Goal: Task Accomplishment & Management: Use online tool/utility

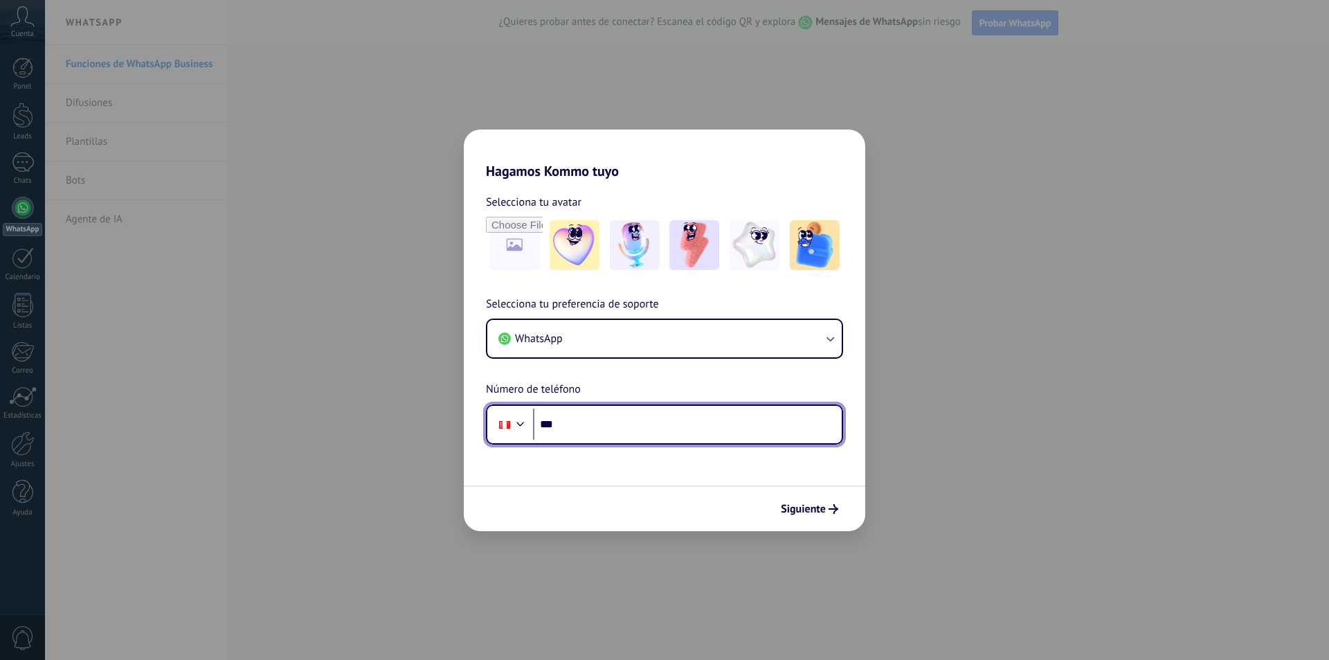
click at [629, 416] on input "***" at bounding box center [687, 424] width 309 height 32
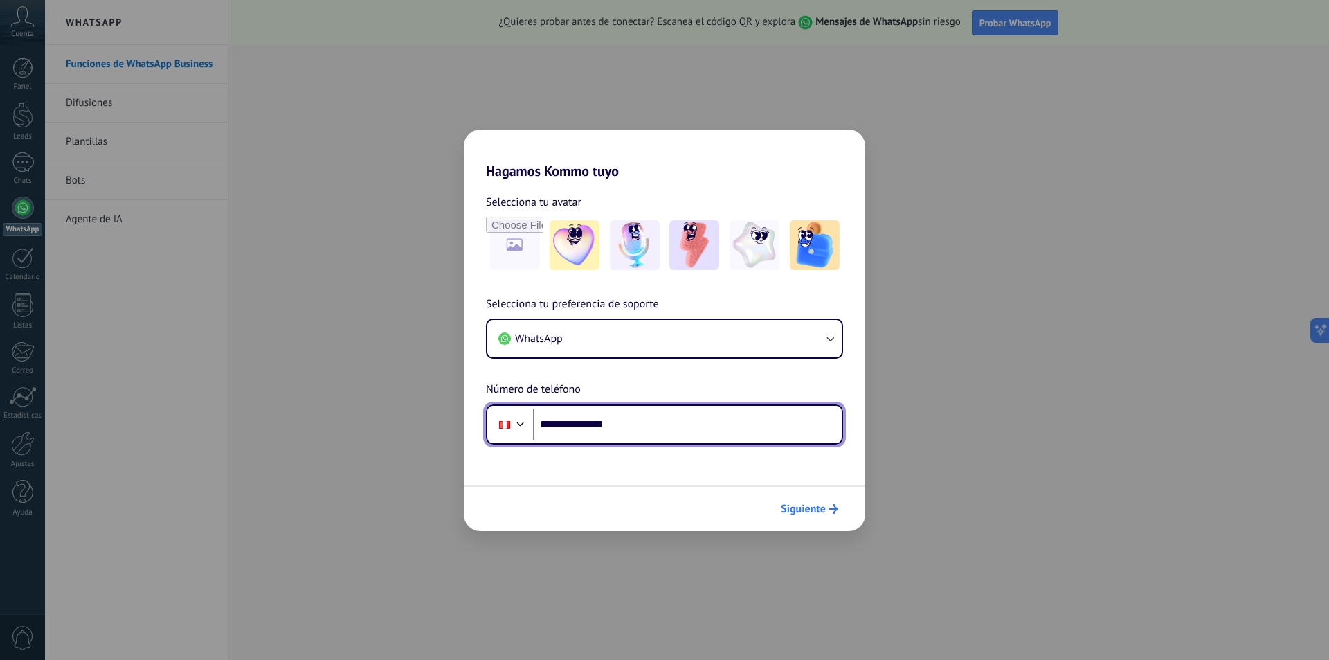
type input "**********"
click at [814, 505] on span "Siguiente" at bounding box center [803, 509] width 45 height 10
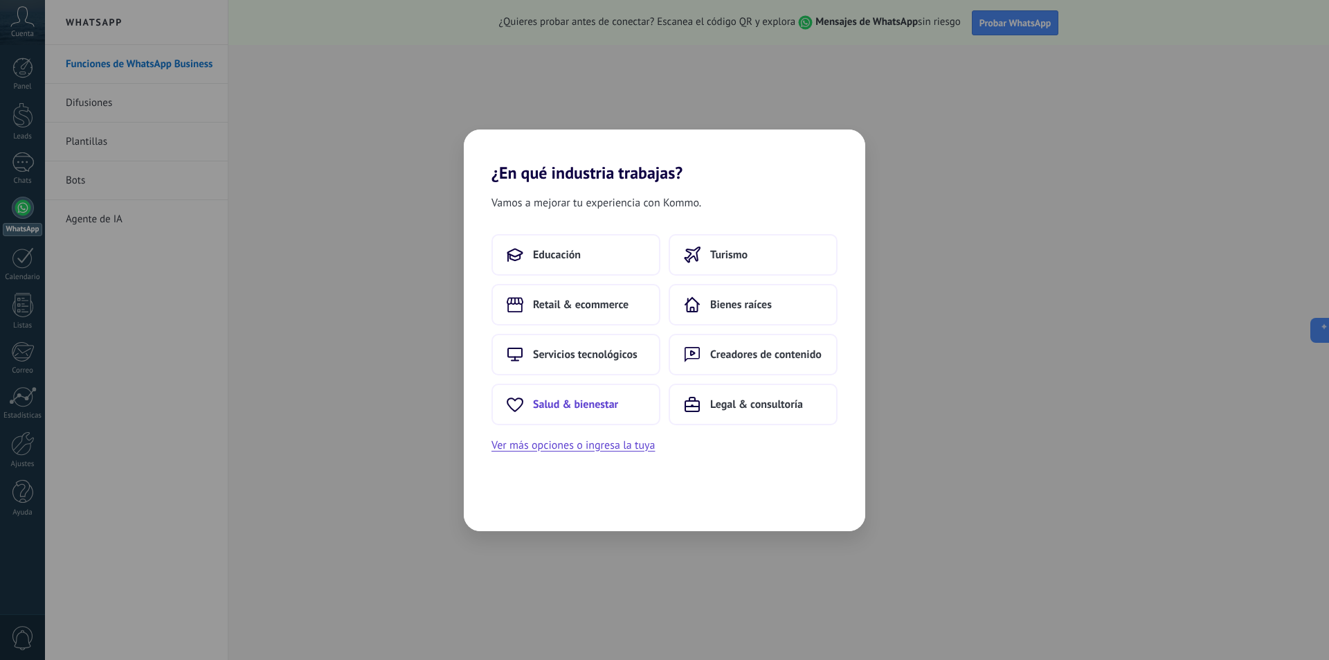
click at [593, 415] on button "Salud & bienestar" at bounding box center [576, 405] width 169 height 42
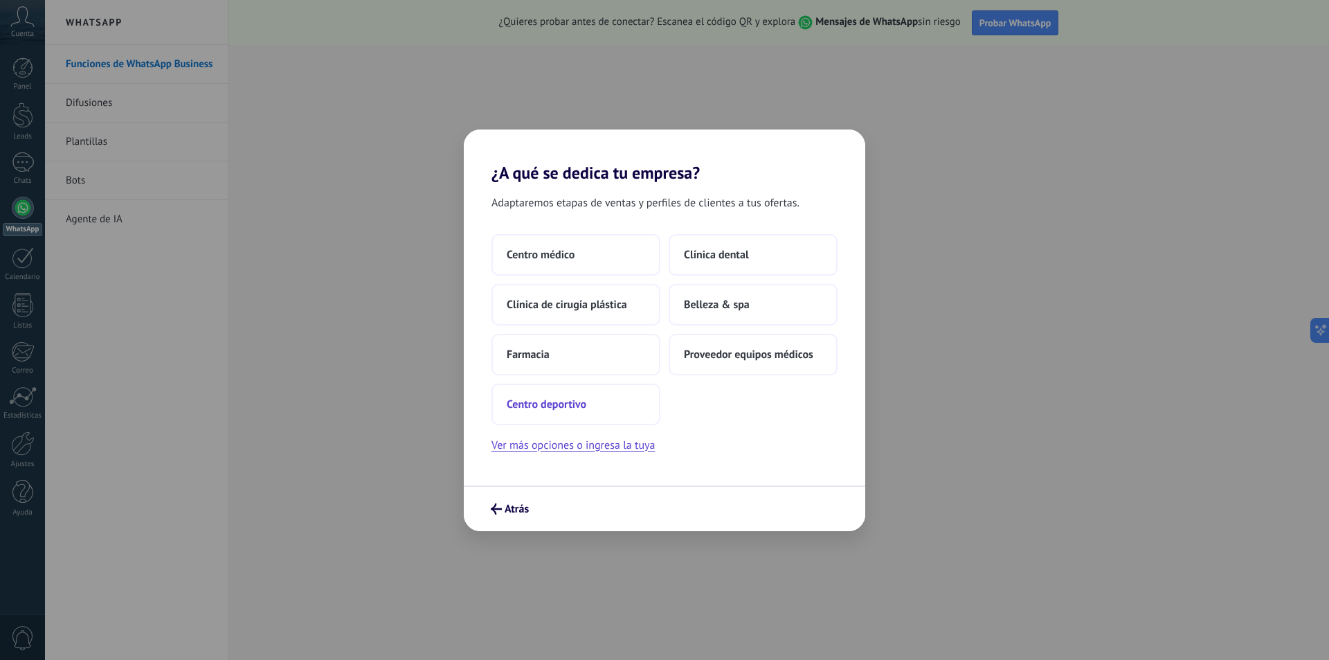
click at [606, 413] on button "Centro deportivo" at bounding box center [576, 405] width 169 height 42
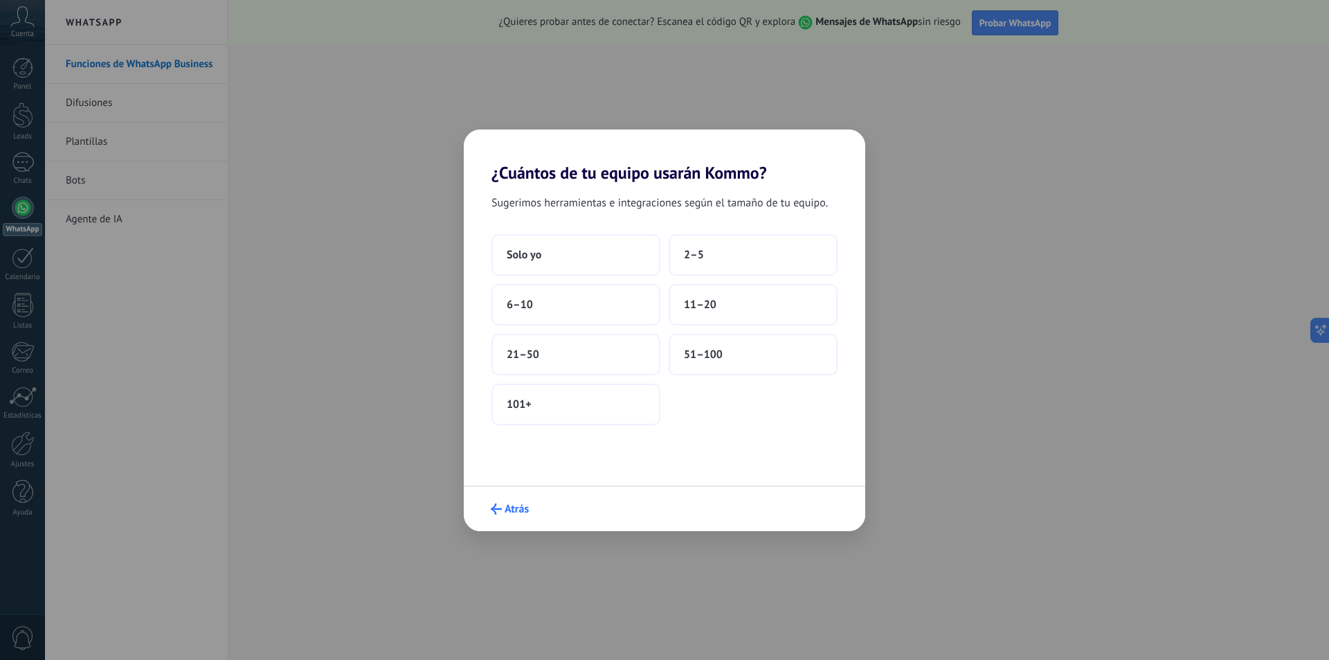
click at [514, 511] on span "Atrás" at bounding box center [517, 509] width 24 height 10
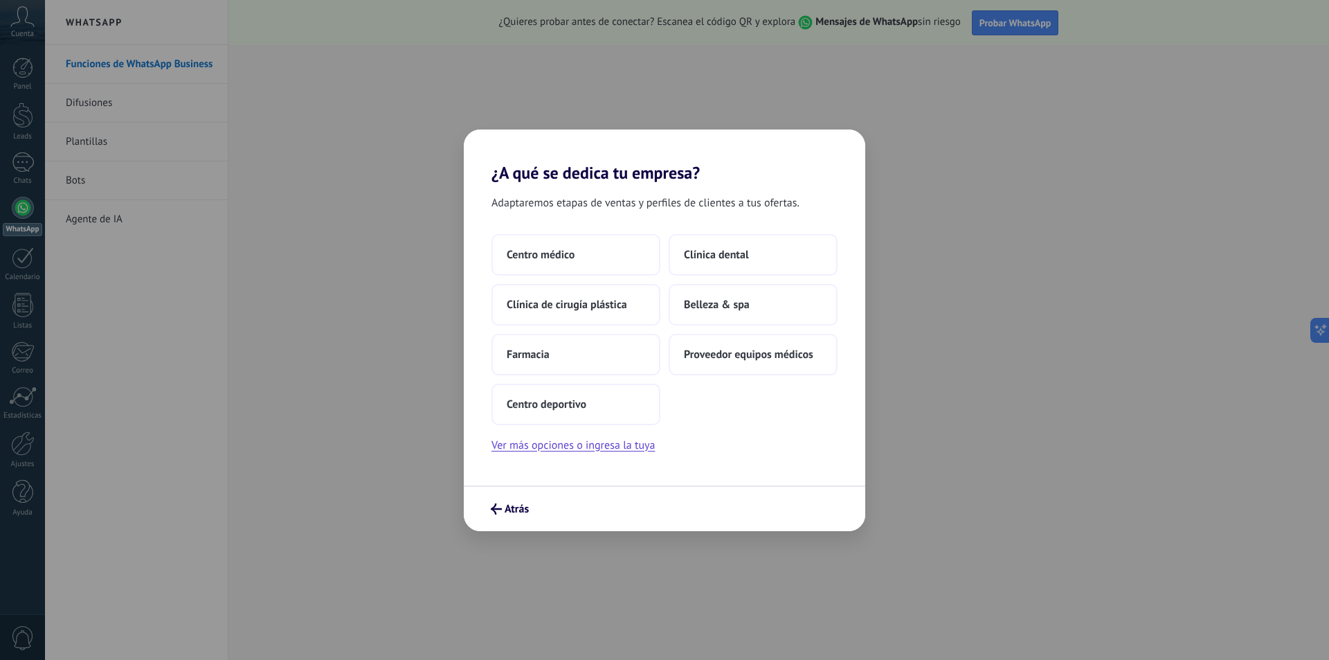
click at [514, 511] on span "Atrás" at bounding box center [517, 509] width 24 height 10
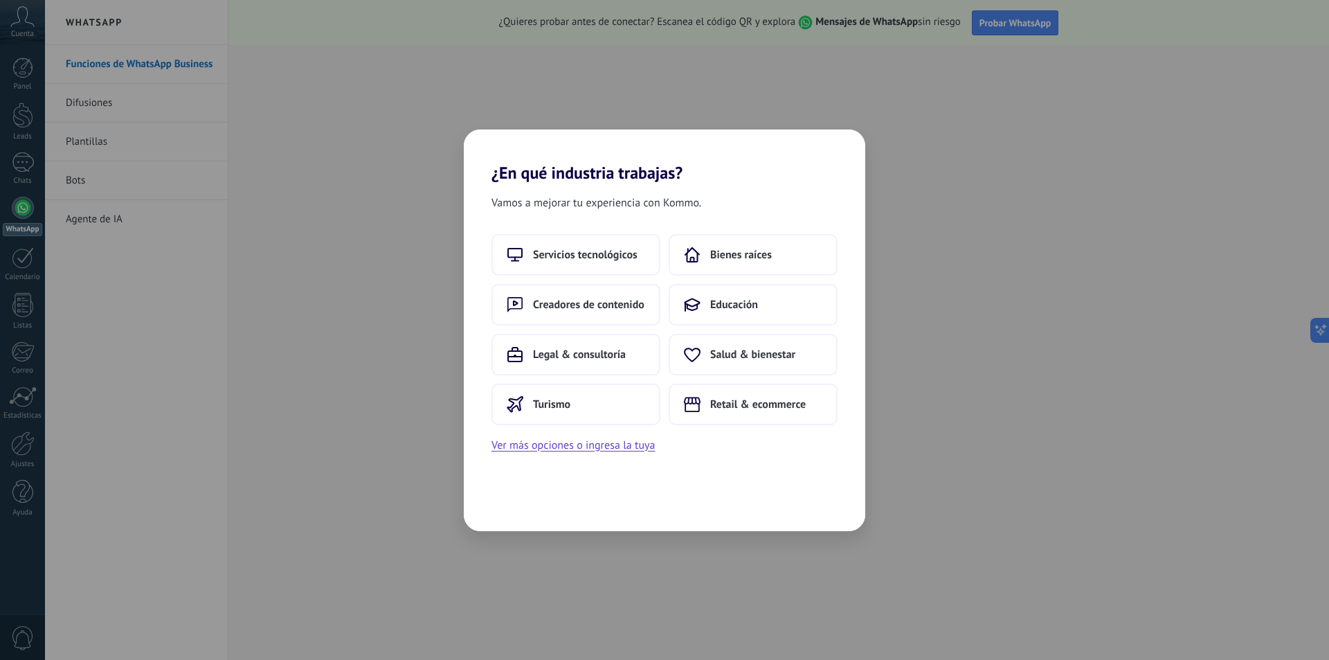
drag, startPoint x: 514, startPoint y: 511, endPoint x: 627, endPoint y: 484, distance: 116.7
click at [515, 511] on div "Vamos a mejorar tu experiencia con Kommo. Servicios tecnológicos Bienes raíces …" at bounding box center [665, 357] width 402 height 348
drag, startPoint x: 712, startPoint y: 469, endPoint x: 686, endPoint y: 388, distance: 85.2
click at [712, 464] on div "Vamos a mejorar tu experiencia con Kommo. Servicios tecnológicos Bienes raíces …" at bounding box center [665, 357] width 402 height 348
click at [746, 348] on span "Salud & bienestar" at bounding box center [752, 355] width 85 height 14
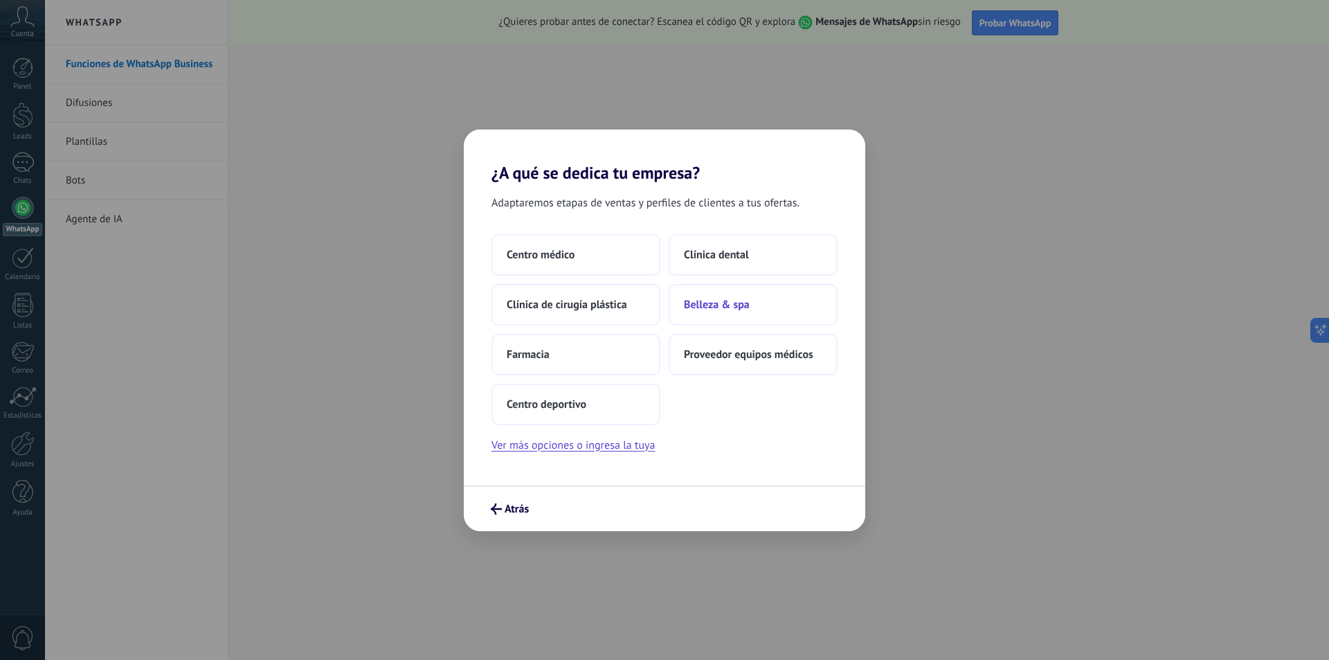
click at [727, 318] on button "Belleza & spa" at bounding box center [753, 305] width 169 height 42
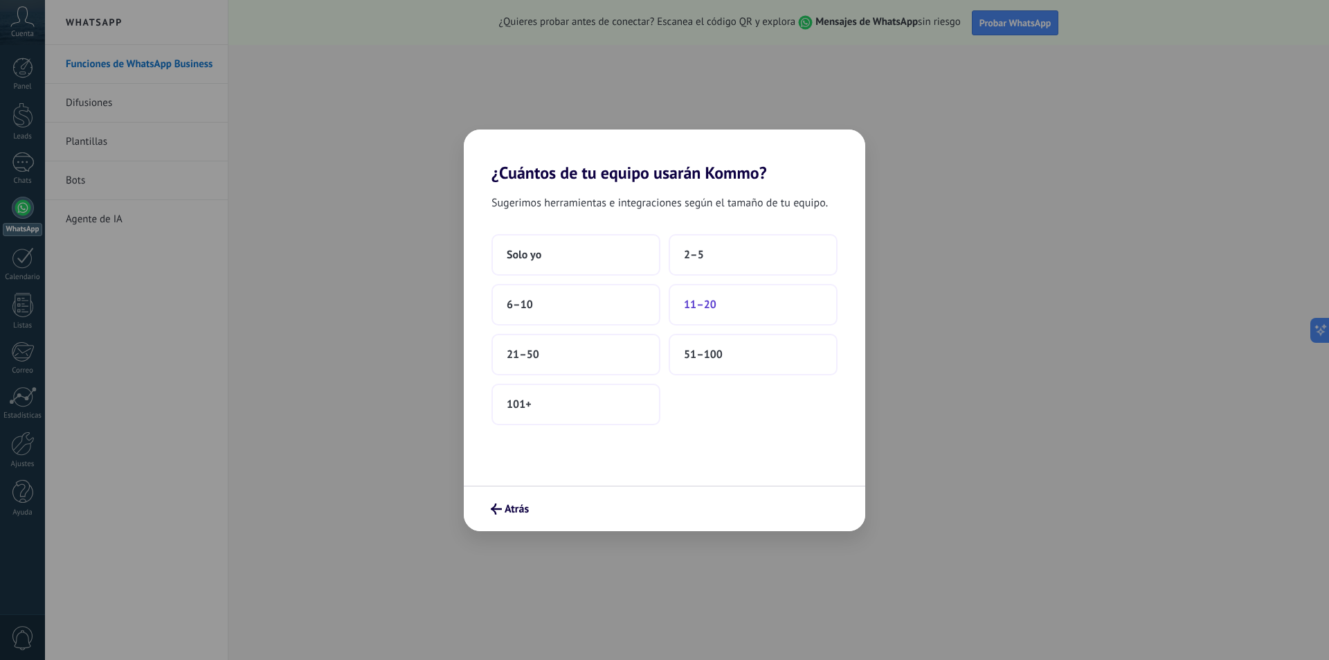
click at [728, 300] on button "11–20" at bounding box center [753, 305] width 169 height 42
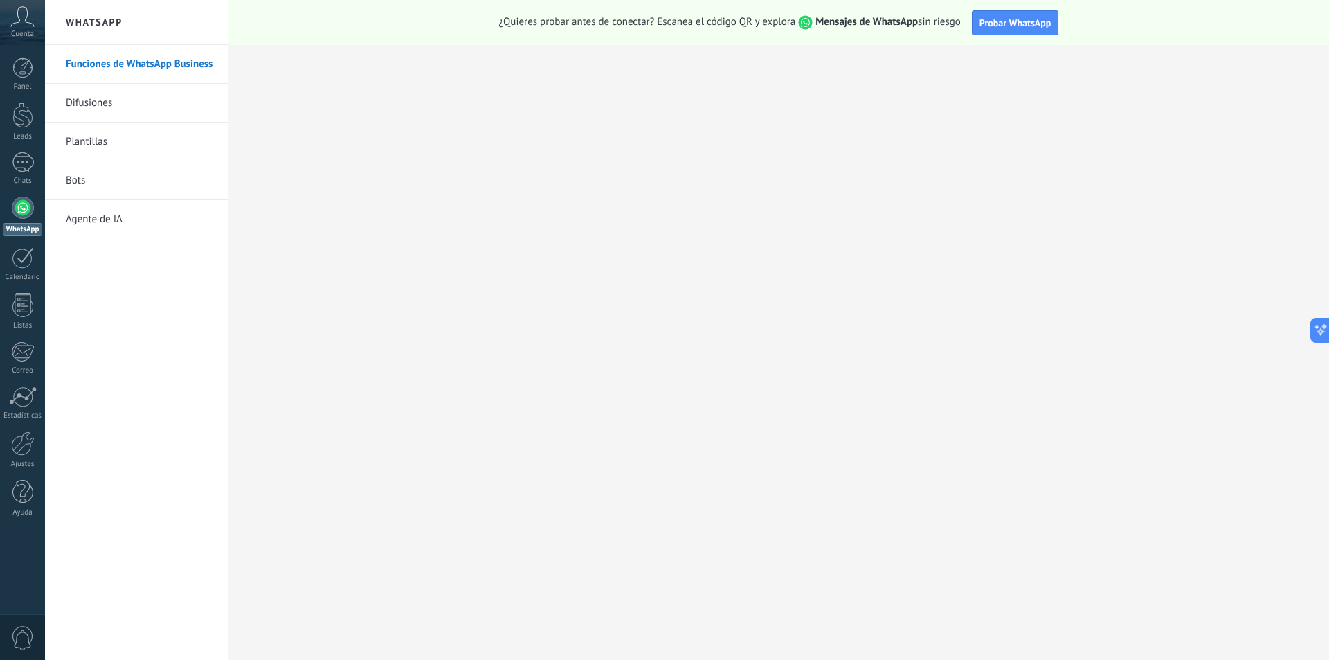
click at [39, 30] on div "Cuenta" at bounding box center [22, 22] width 45 height 45
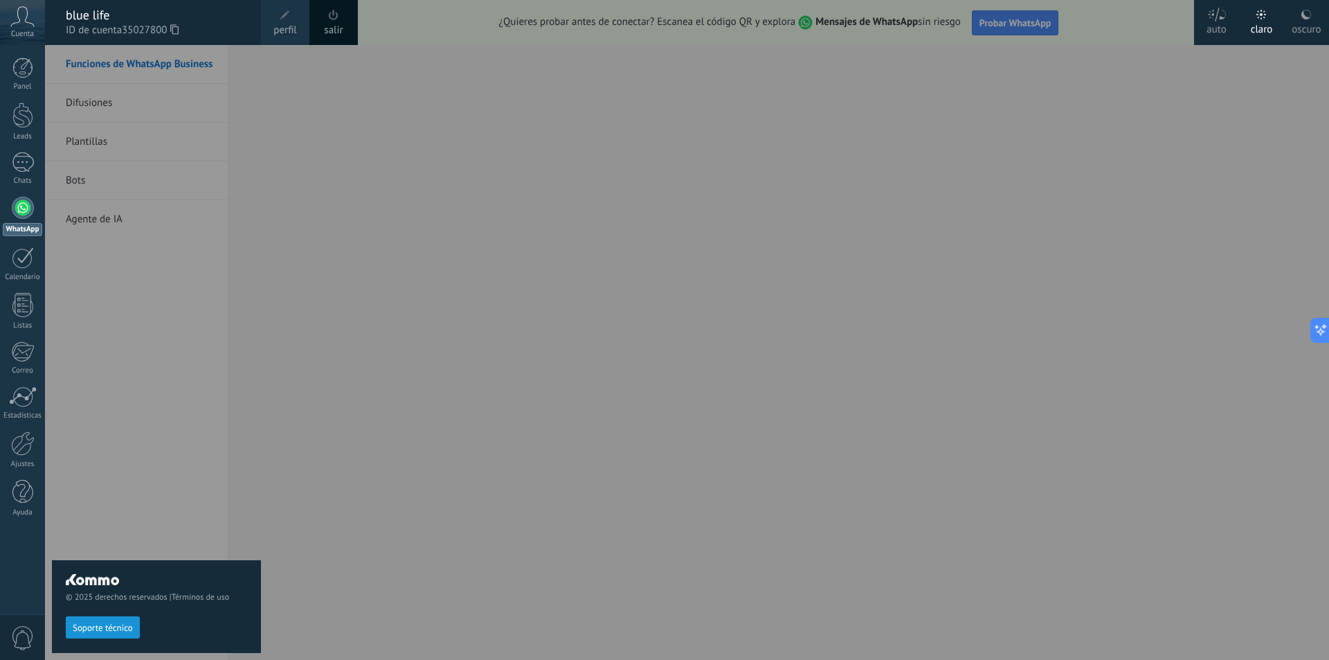
click at [39, 30] on div "Cuenta" at bounding box center [22, 22] width 45 height 45
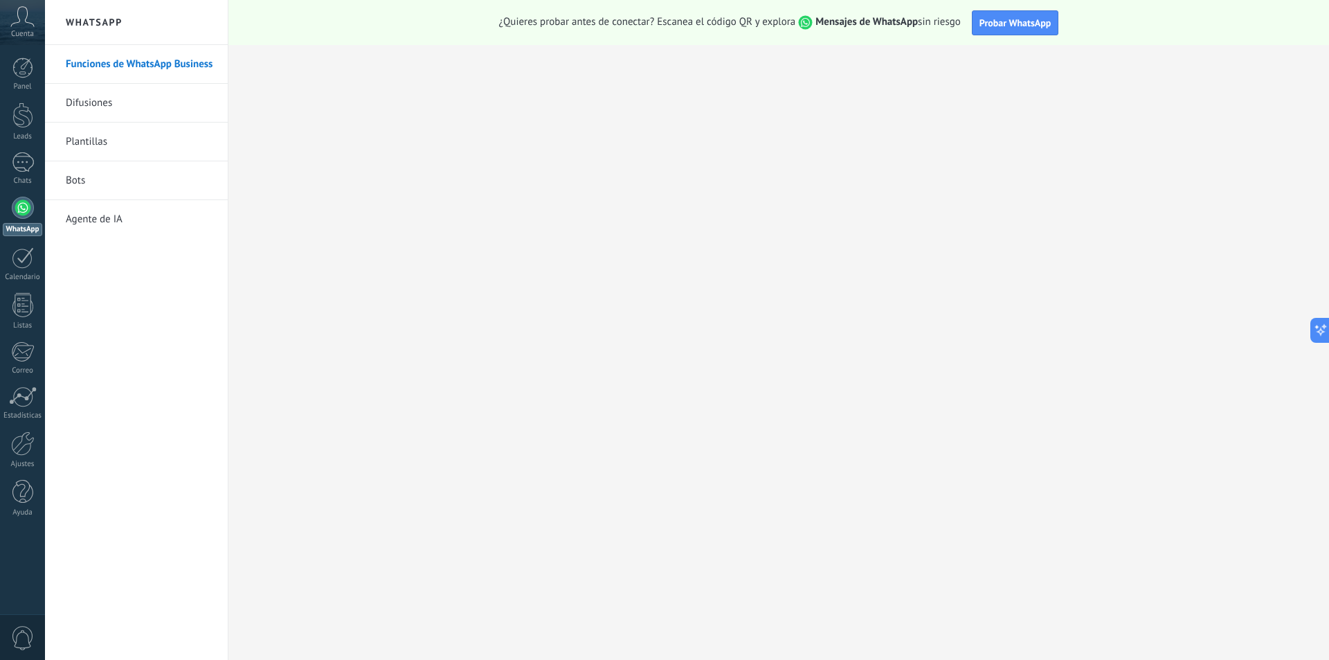
click at [25, 204] on div at bounding box center [23, 208] width 22 height 22
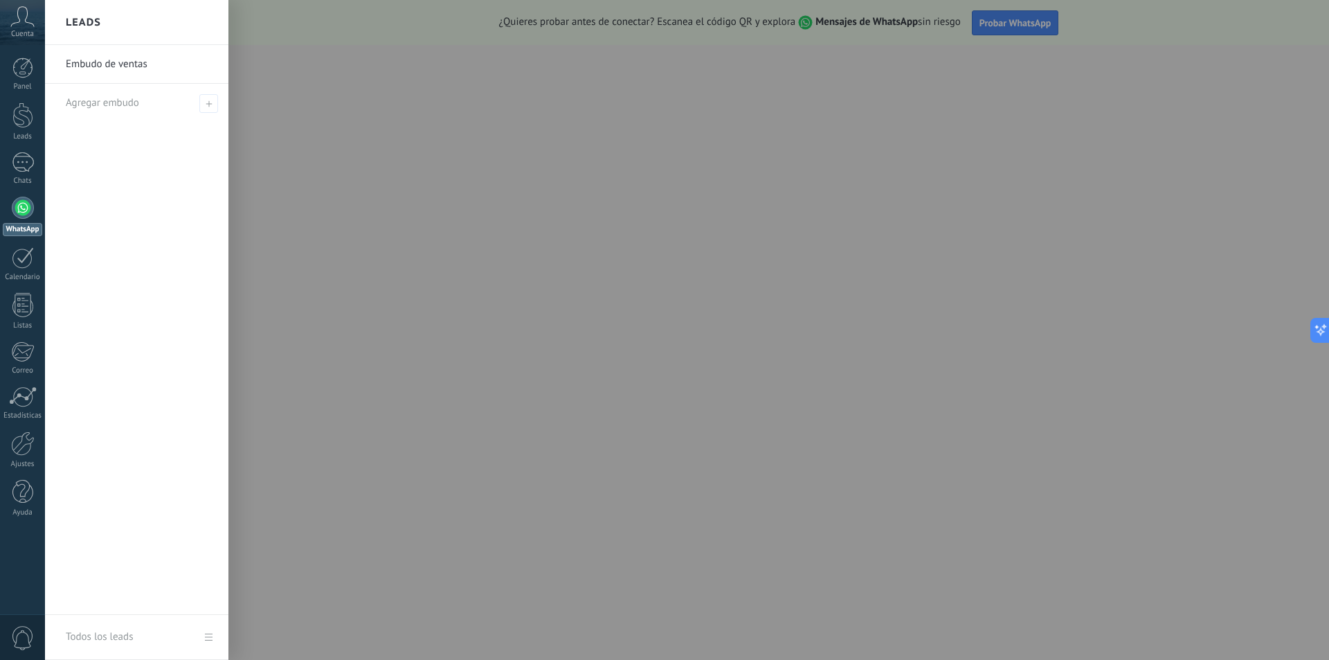
click at [120, 64] on link "Embudo de ventas" at bounding box center [140, 64] width 149 height 39
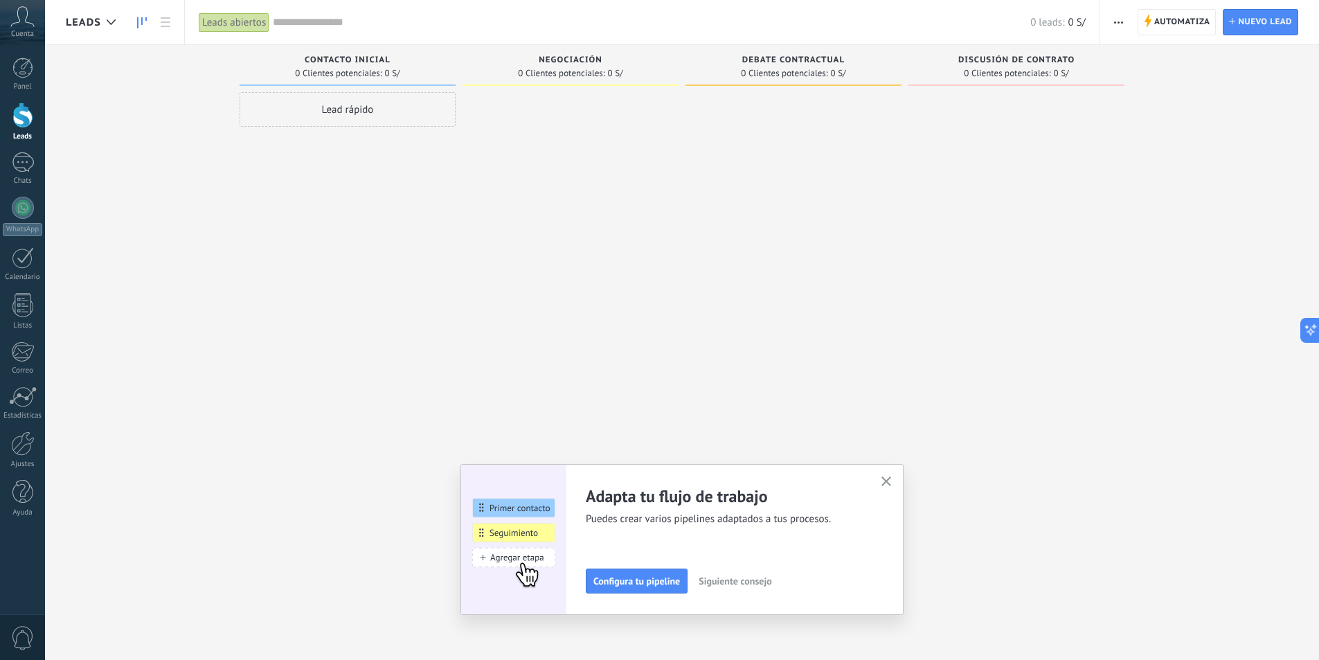
click at [546, 65] on div "Negociación" at bounding box center [570, 61] width 202 height 12
drag, startPoint x: 21, startPoint y: 95, endPoint x: 33, endPoint y: 154, distance: 60.0
click at [21, 96] on div "Panel Leads Chats WhatsApp Clientes" at bounding box center [22, 294] width 45 height 474
click at [41, 216] on link "WhatsApp" at bounding box center [22, 216] width 45 height 39
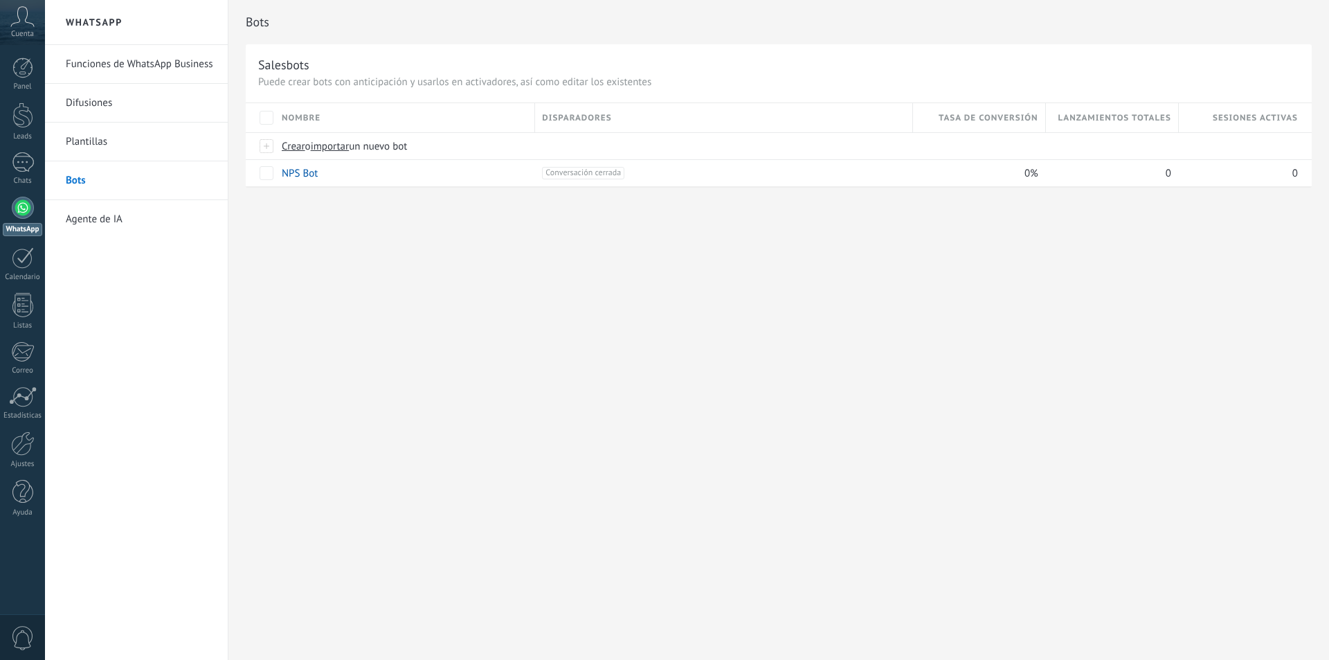
click at [120, 133] on link "Plantillas" at bounding box center [140, 142] width 148 height 39
click at [82, 64] on link "Funciones de WhatsApp Business" at bounding box center [140, 64] width 148 height 39
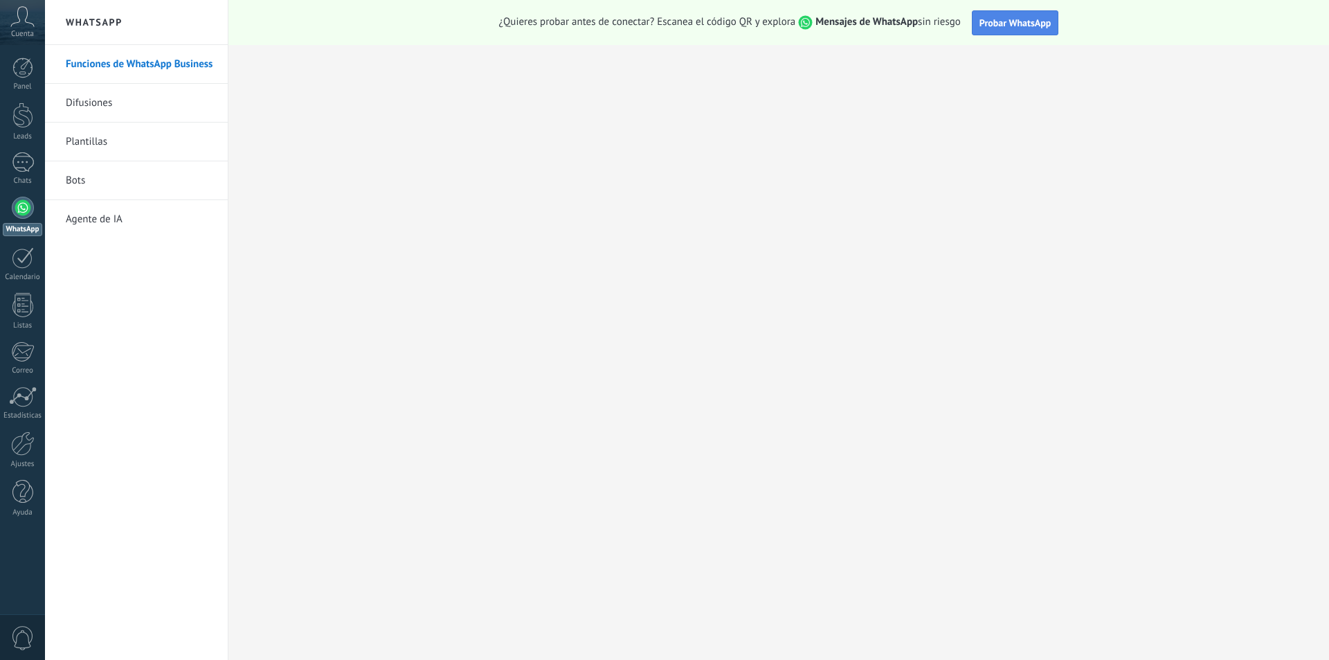
click at [997, 20] on span "Probar WhatsApp" at bounding box center [1016, 23] width 72 height 12
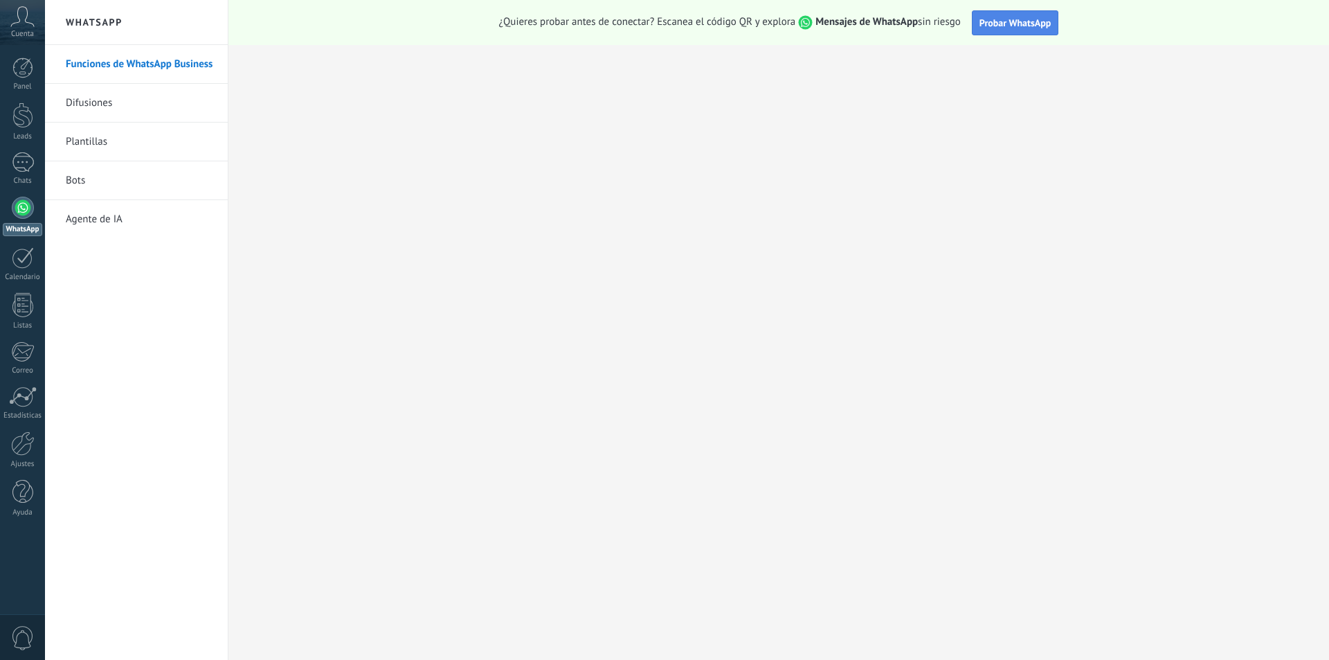
click at [997, 20] on span "Probar WhatsApp" at bounding box center [1016, 23] width 72 height 12
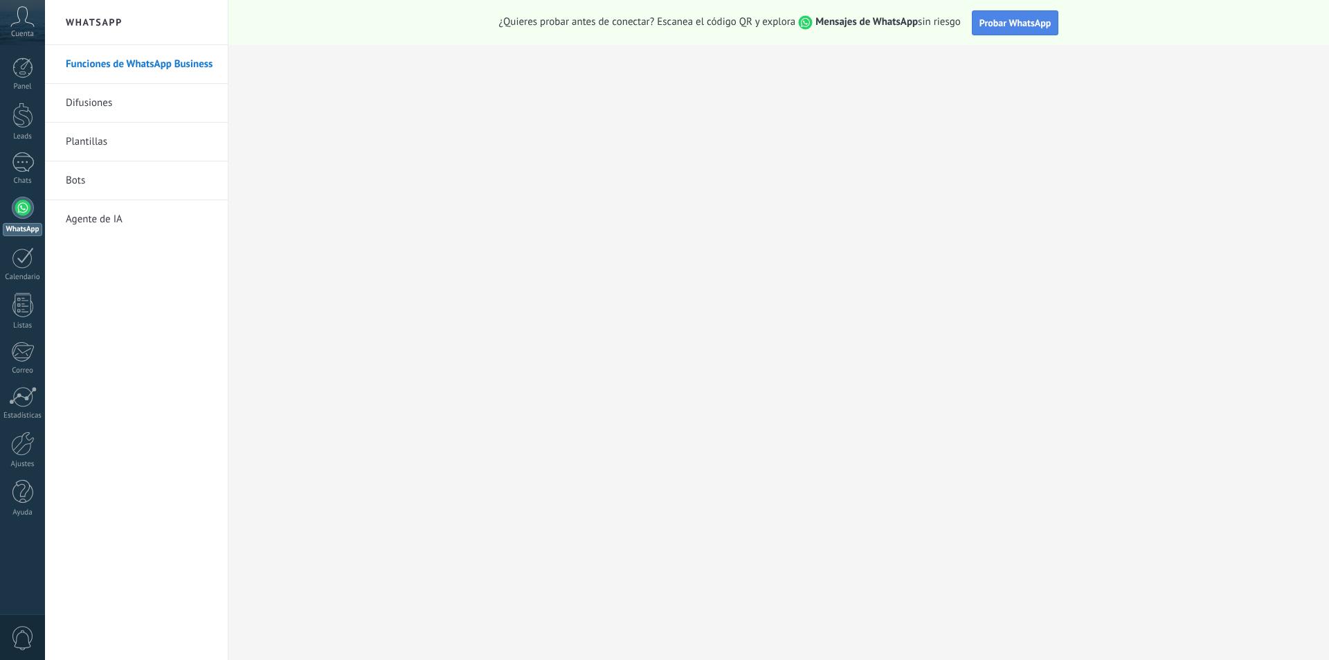
click at [997, 20] on span "Probar WhatsApp" at bounding box center [1016, 23] width 72 height 12
click at [1034, 35] on button "Probar WhatsApp" at bounding box center [1015, 22] width 87 height 25
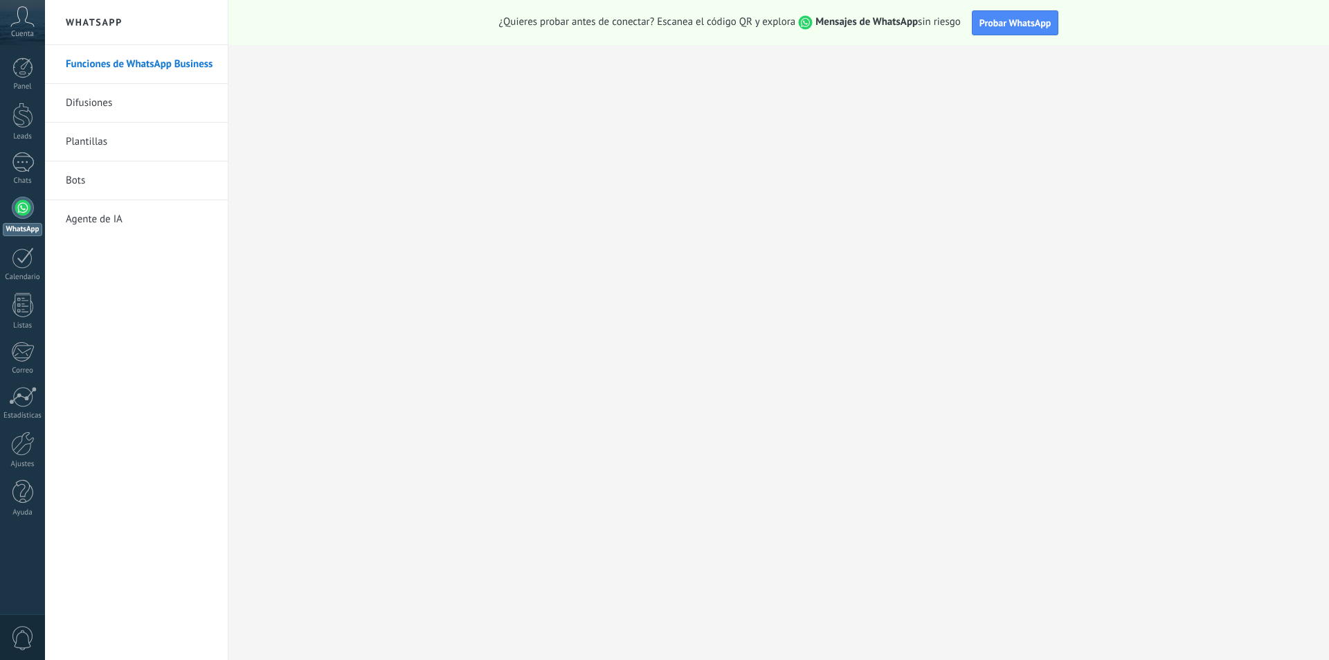
click at [30, 208] on div at bounding box center [23, 208] width 22 height 22
click at [1000, 34] on button "Probar WhatsApp" at bounding box center [1015, 22] width 87 height 25
click at [80, 21] on h2 "WhatsApp" at bounding box center [136, 22] width 148 height 45
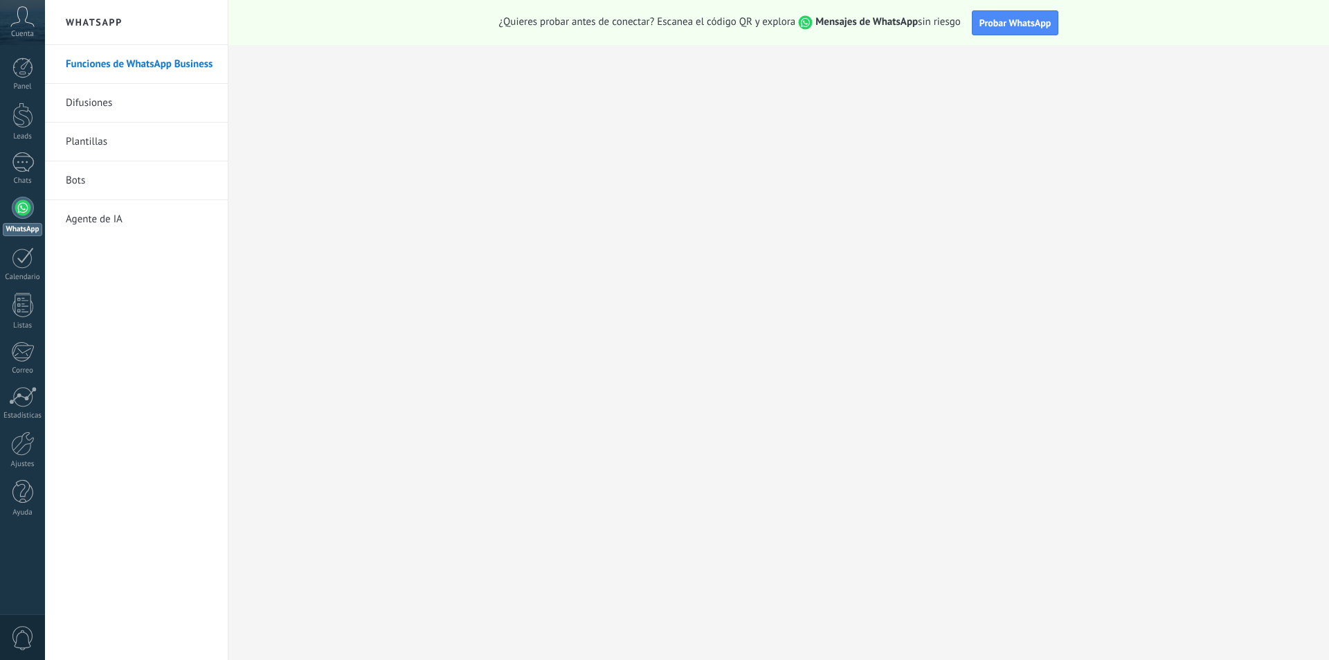
click at [114, 145] on link "Plantillas" at bounding box center [140, 142] width 148 height 39
click at [22, 201] on div at bounding box center [23, 208] width 22 height 22
click at [158, 65] on link "Funciones de WhatsApp Business" at bounding box center [140, 64] width 148 height 39
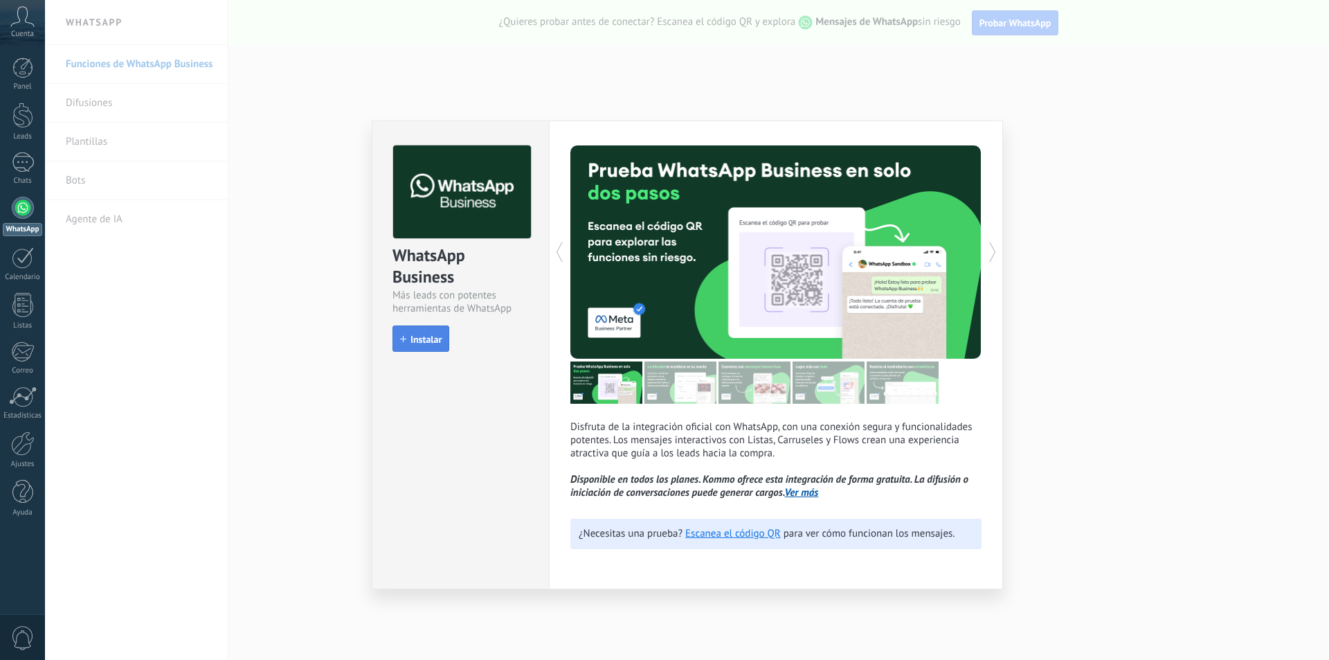
click at [440, 337] on span "Instalar" at bounding box center [426, 339] width 31 height 10
click at [997, 248] on icon at bounding box center [993, 252] width 14 height 28
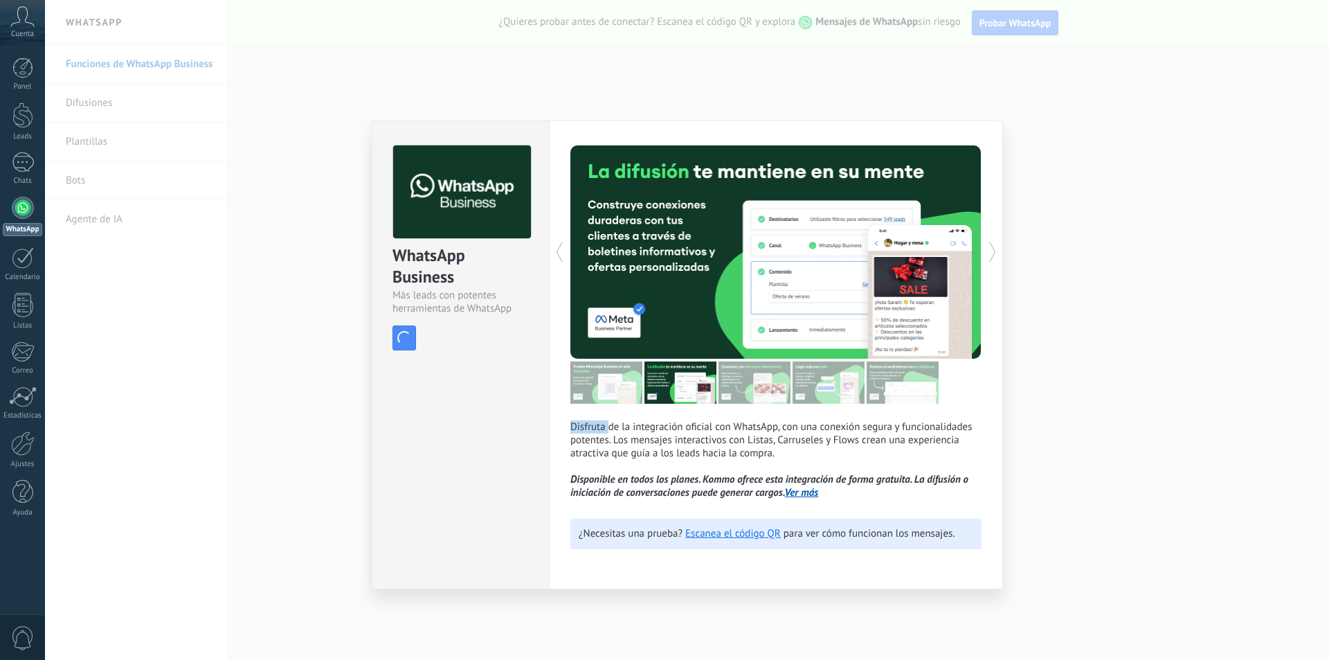
click at [997, 248] on icon at bounding box center [993, 252] width 14 height 28
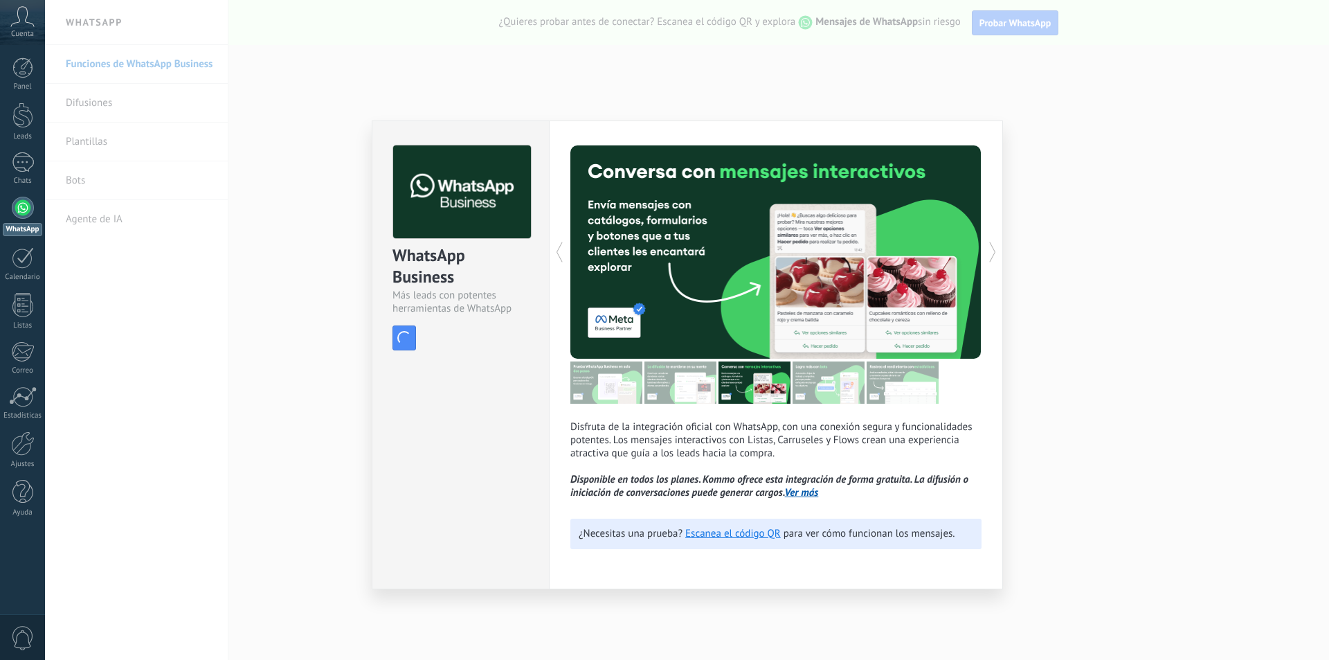
click at [997, 248] on icon at bounding box center [993, 252] width 14 height 28
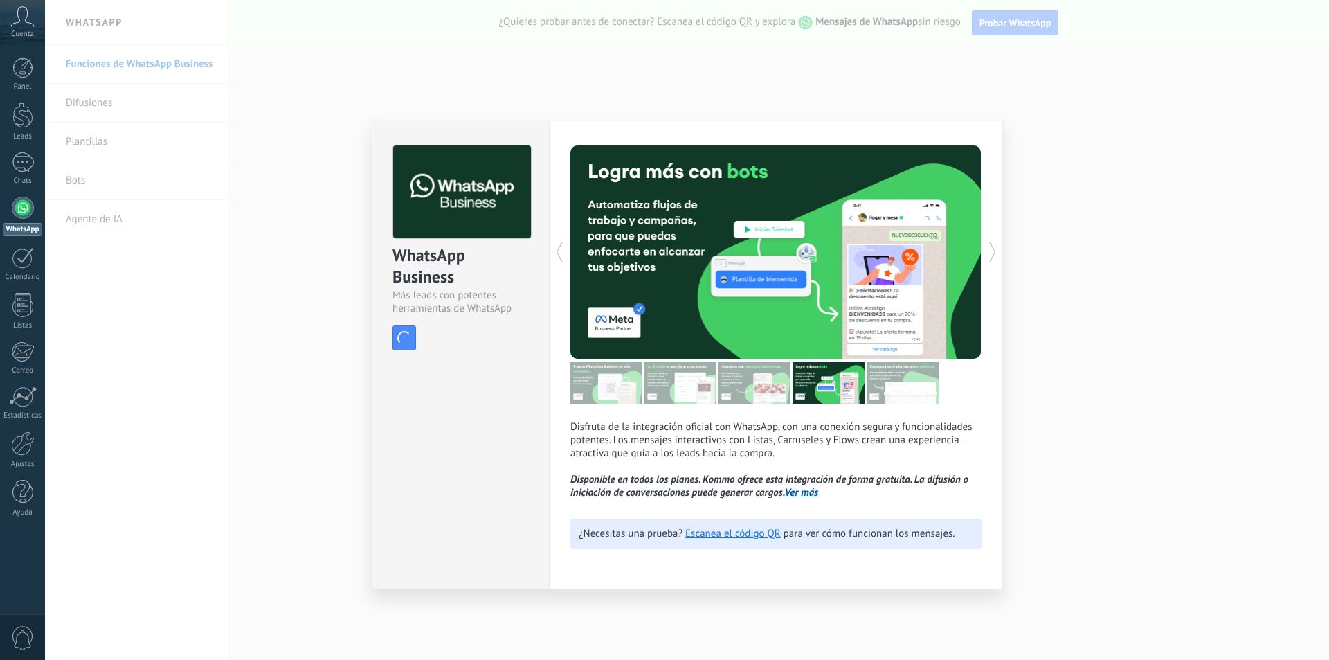
click at [997, 248] on icon at bounding box center [993, 252] width 14 height 28
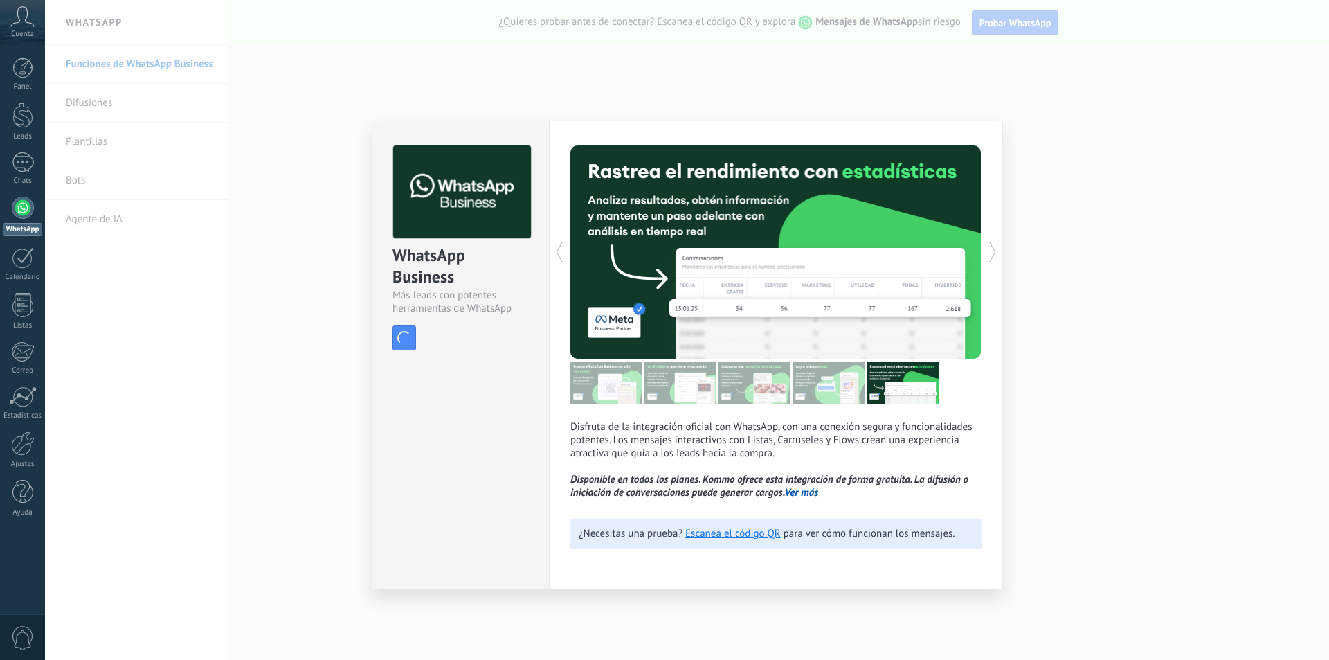
click at [997, 248] on icon at bounding box center [993, 252] width 14 height 28
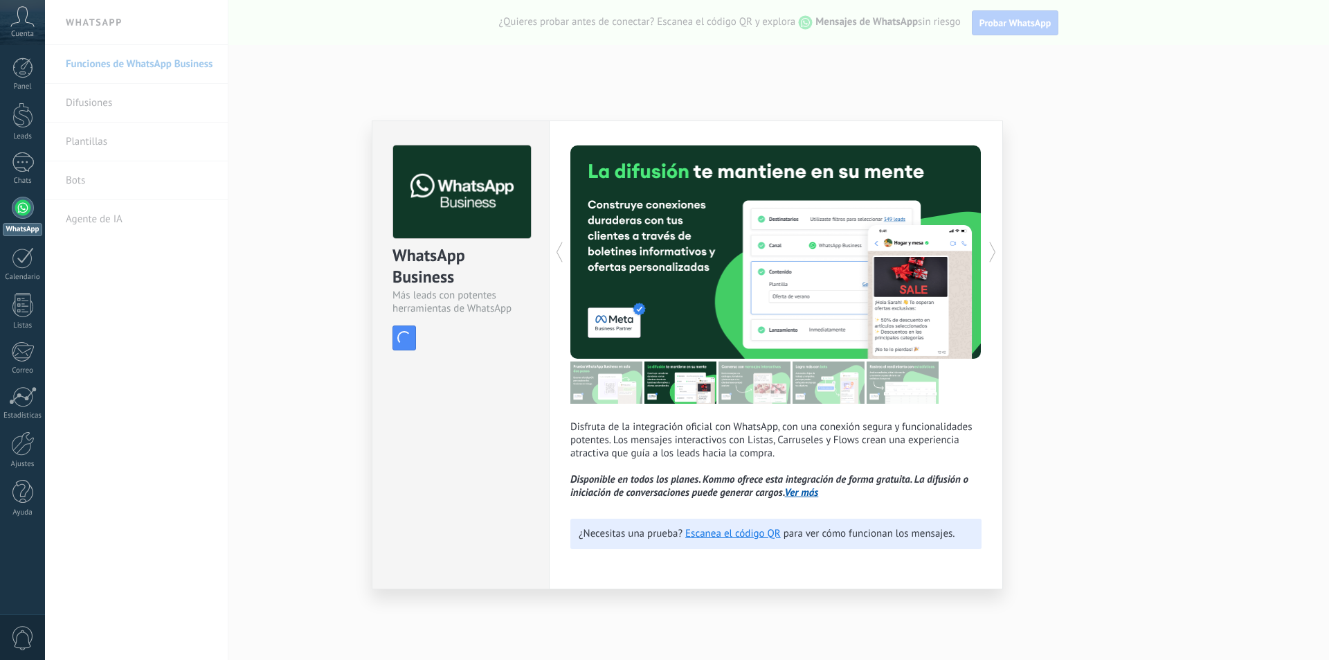
click at [997, 248] on icon at bounding box center [993, 252] width 14 height 28
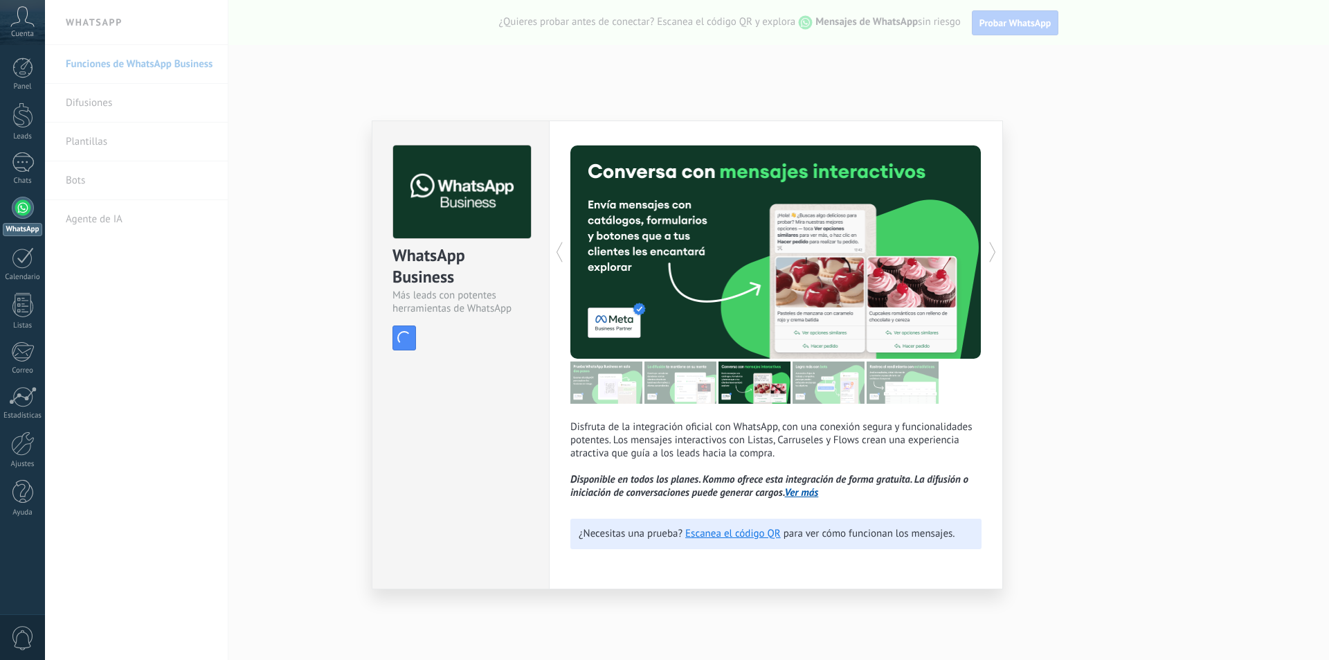
click at [997, 248] on icon at bounding box center [993, 252] width 14 height 28
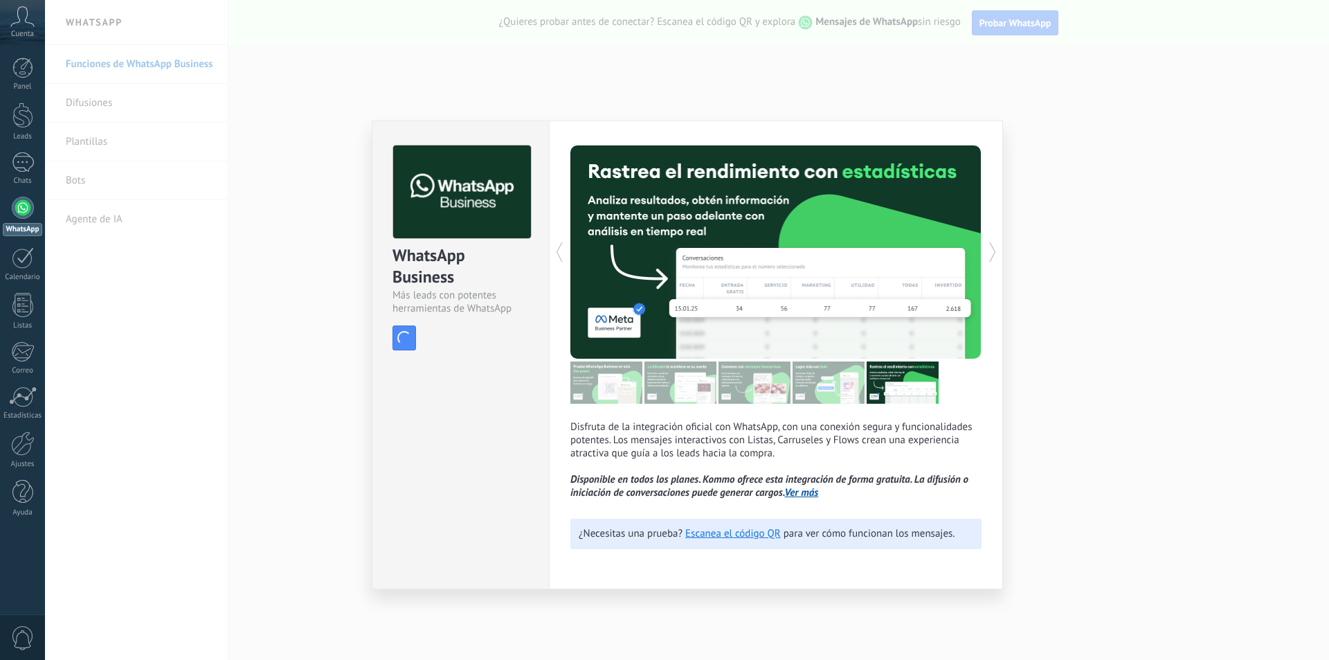
click at [997, 248] on icon at bounding box center [993, 252] width 14 height 28
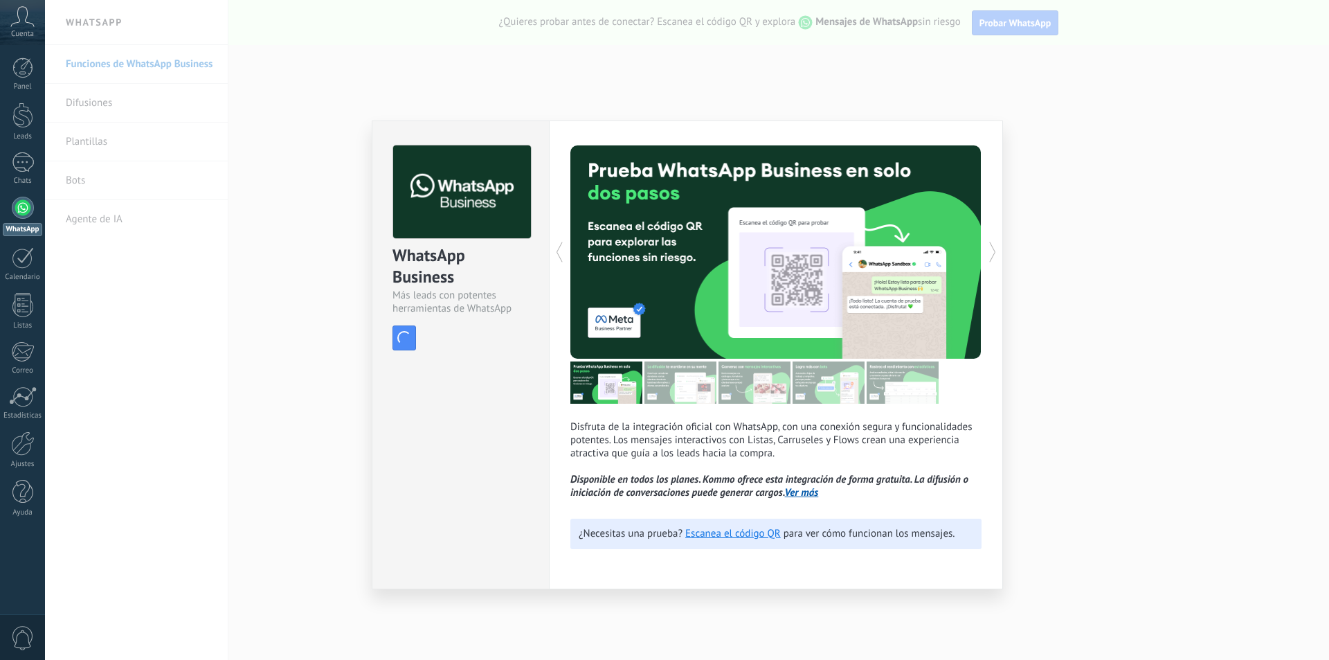
click at [997, 248] on icon at bounding box center [993, 252] width 14 height 28
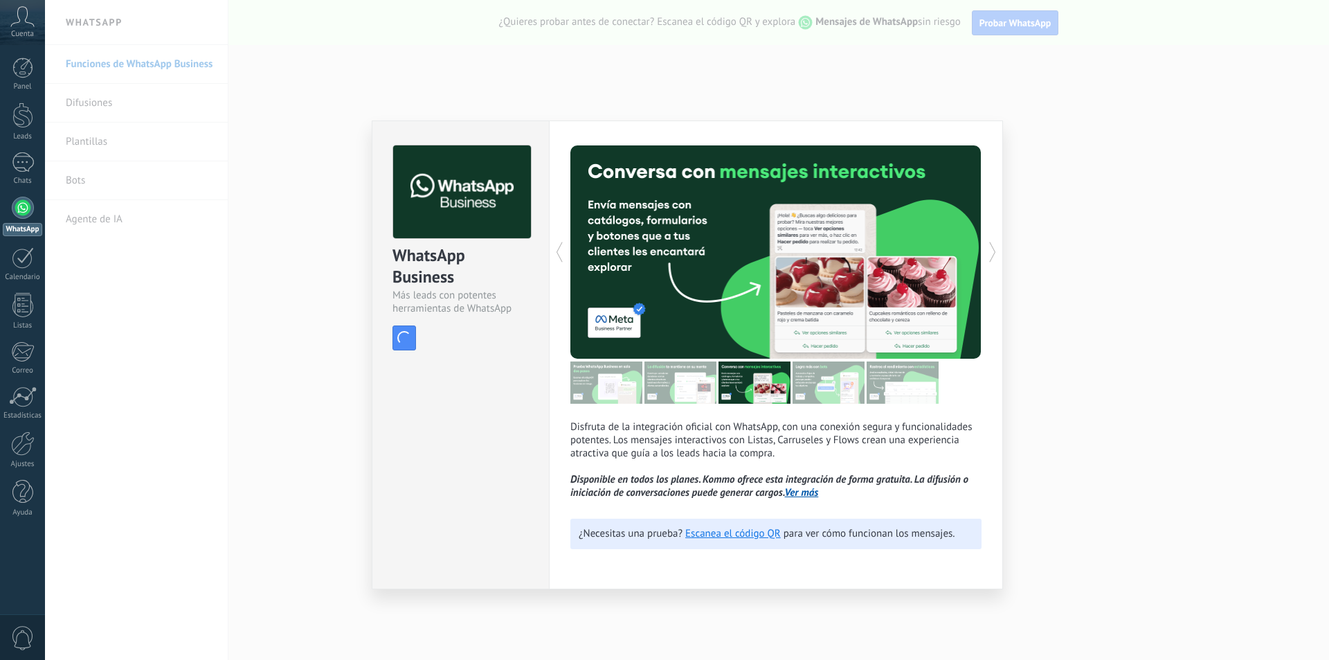
click at [997, 248] on icon at bounding box center [993, 252] width 14 height 28
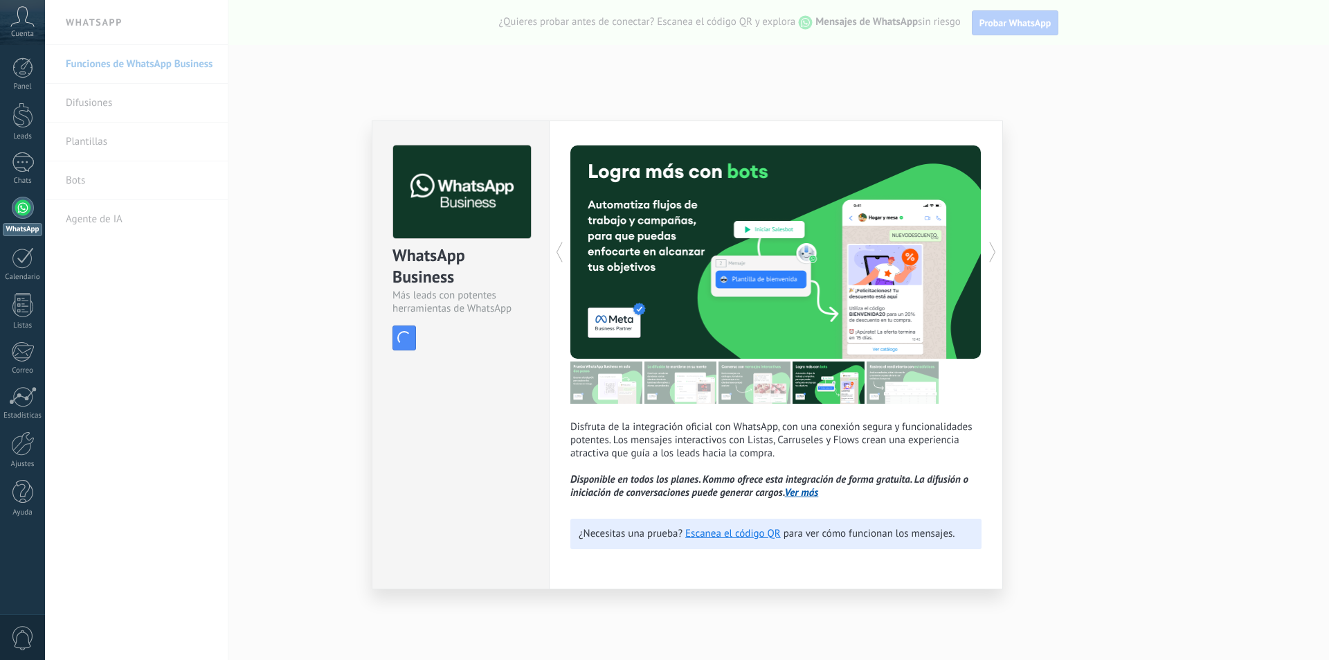
click at [997, 248] on icon at bounding box center [993, 252] width 14 height 28
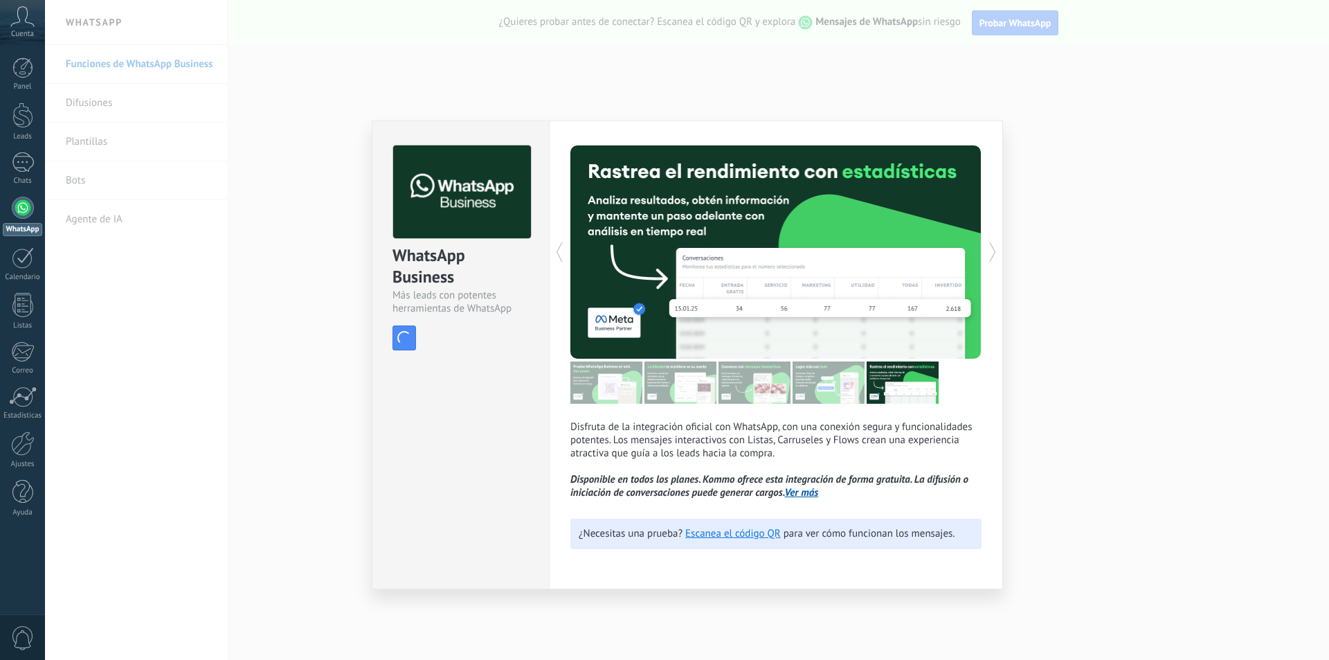
click at [997, 248] on icon at bounding box center [993, 252] width 14 height 28
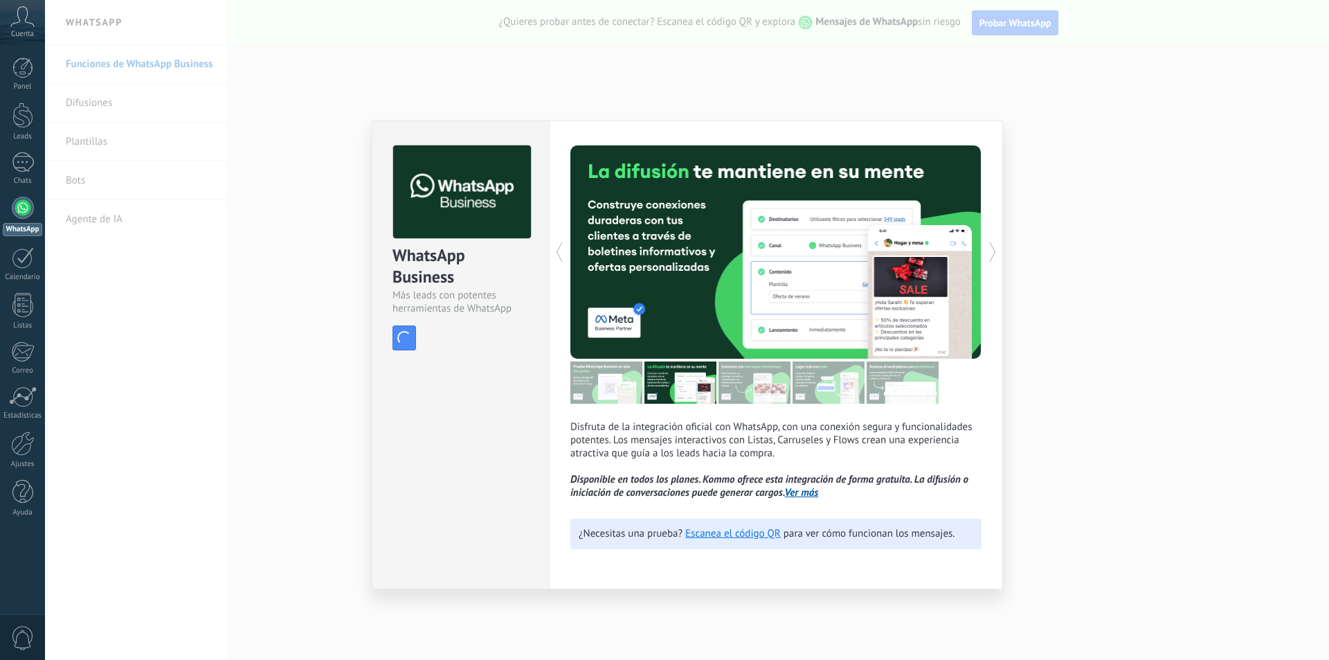
click at [997, 248] on icon at bounding box center [993, 252] width 14 height 28
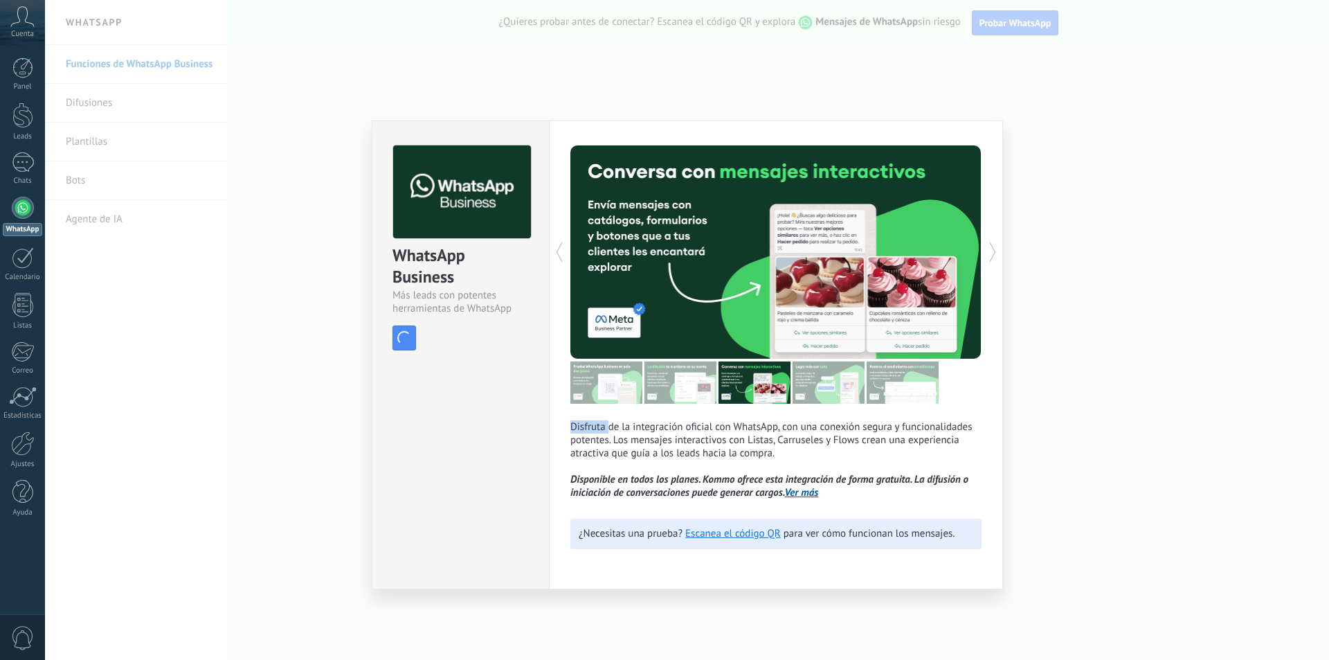
click at [997, 248] on icon at bounding box center [993, 252] width 14 height 28
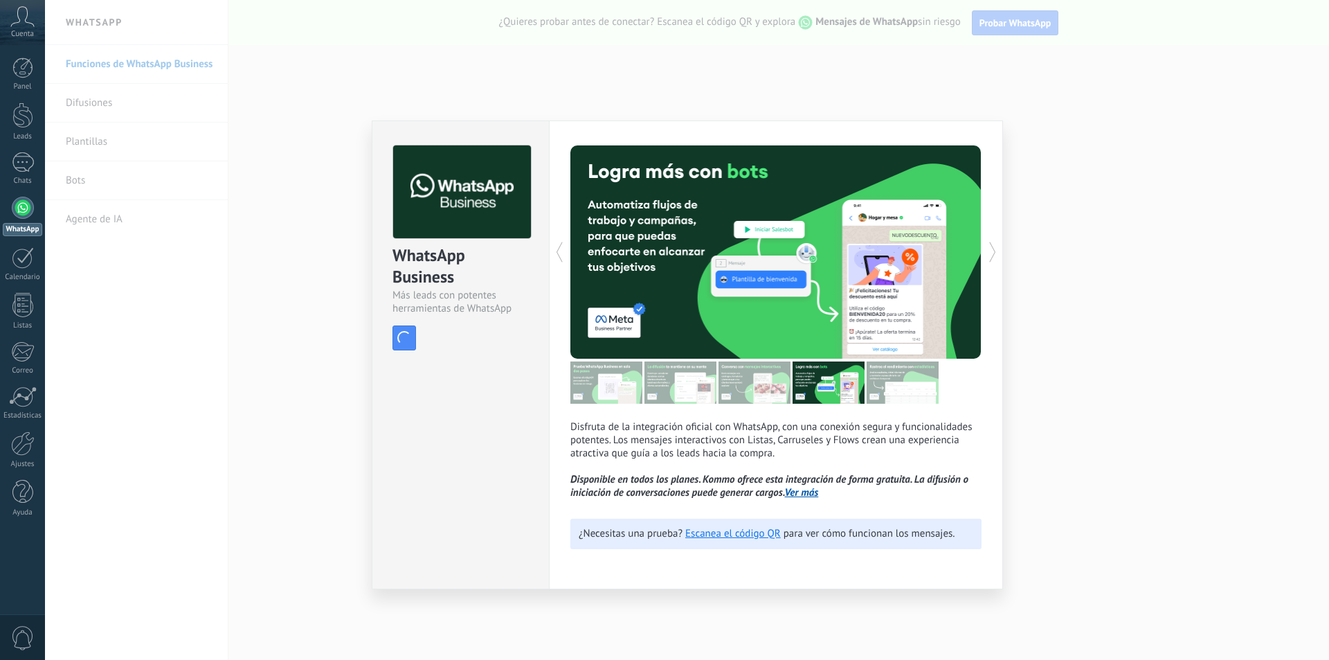
click at [997, 248] on icon at bounding box center [993, 252] width 14 height 28
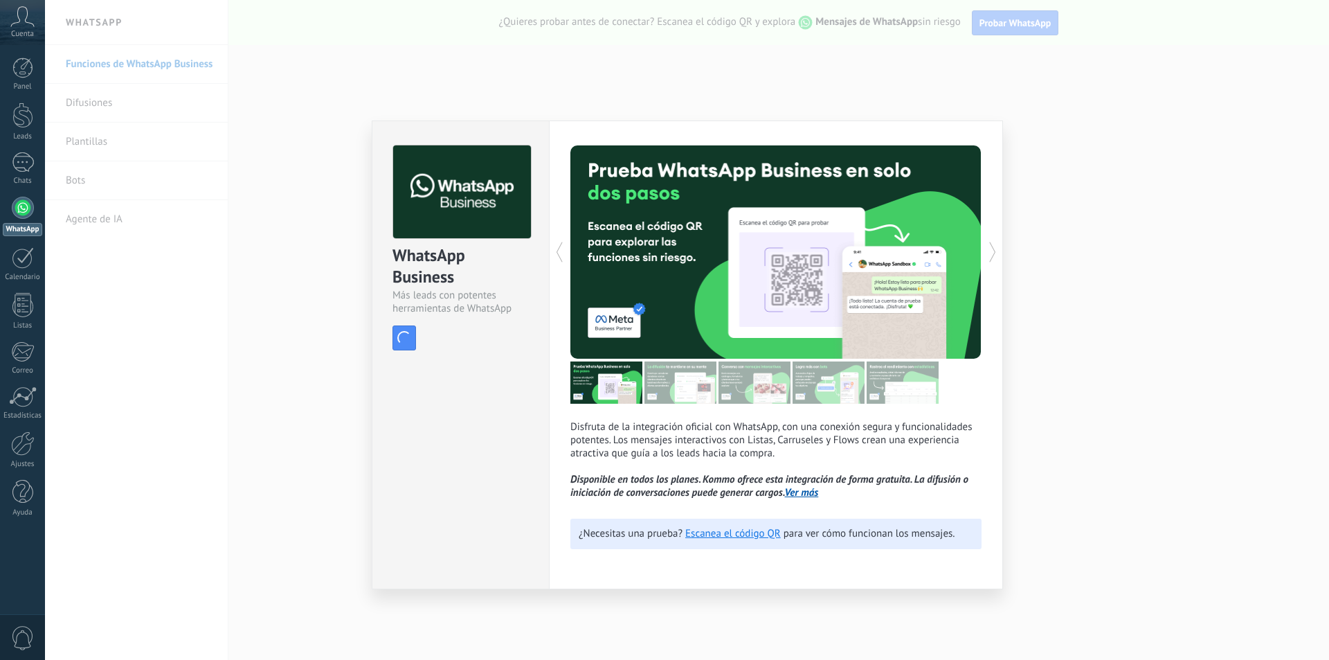
click at [933, 69] on div "WhatsApp Business Más leads con potentes herramientas de WhatsApp install Insta…" at bounding box center [687, 330] width 1284 height 660
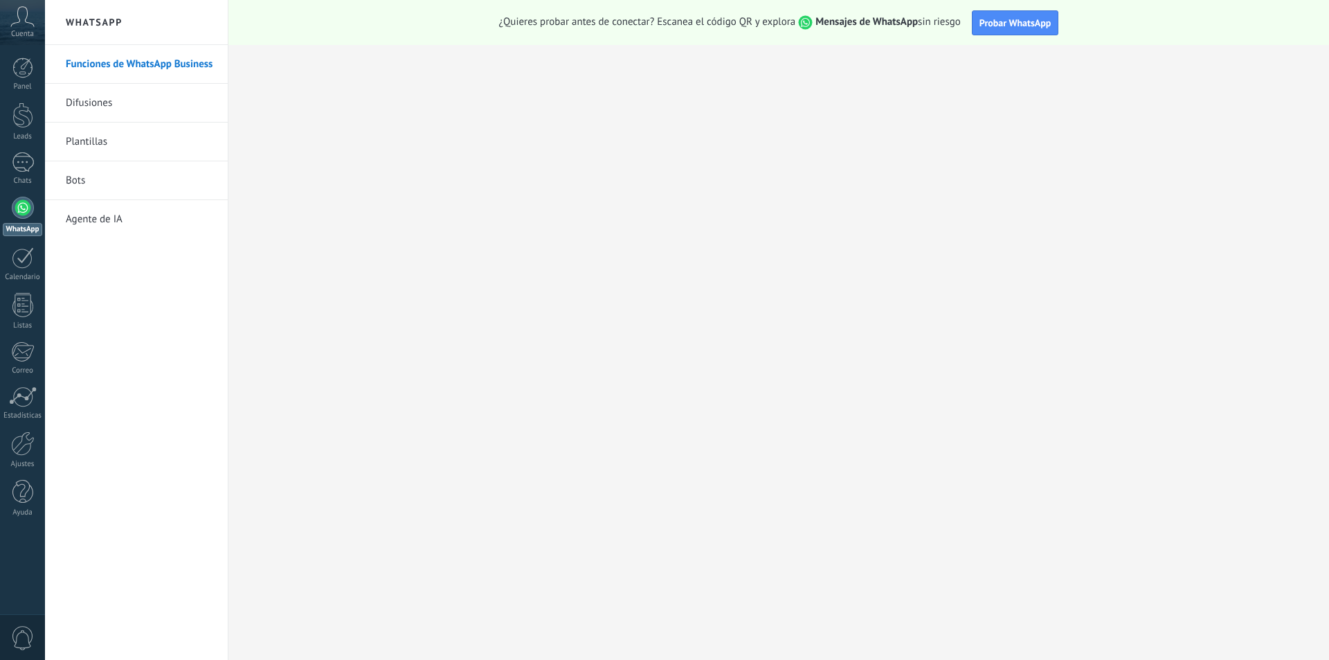
click at [33, 204] on div at bounding box center [23, 208] width 22 height 22
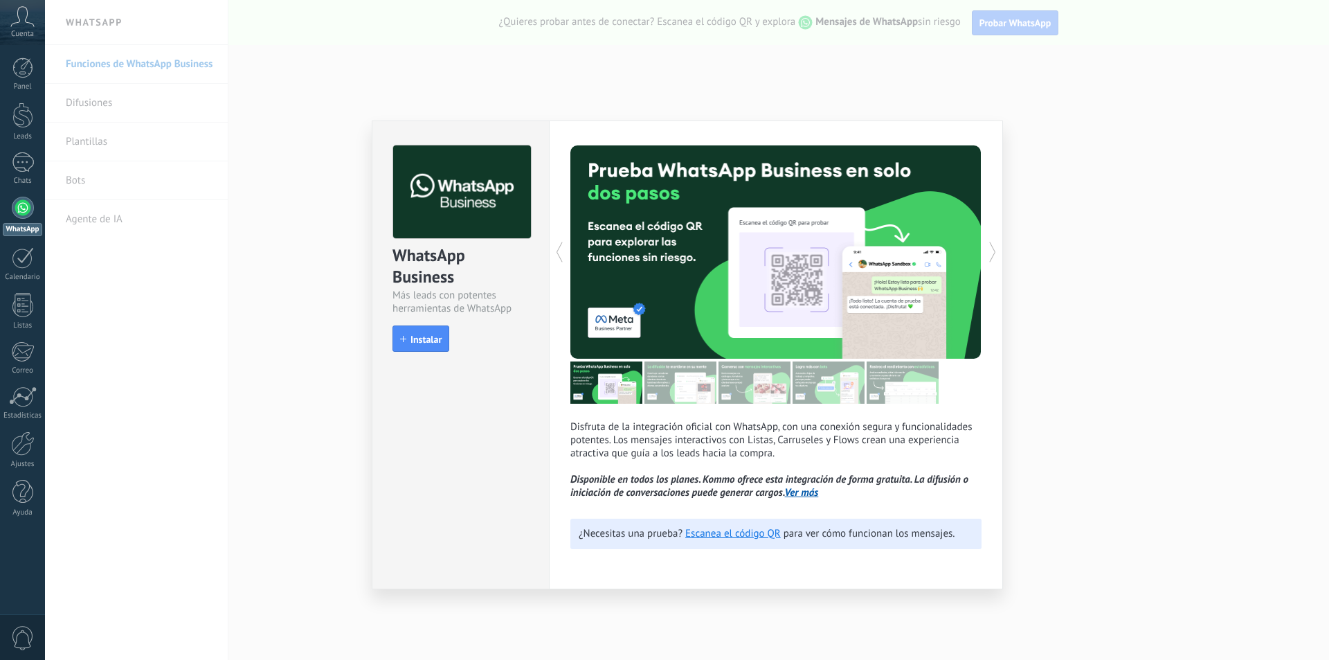
click at [924, 95] on div "WhatsApp Business Más leads con potentes herramientas de WhatsApp install Insta…" at bounding box center [687, 330] width 1284 height 660
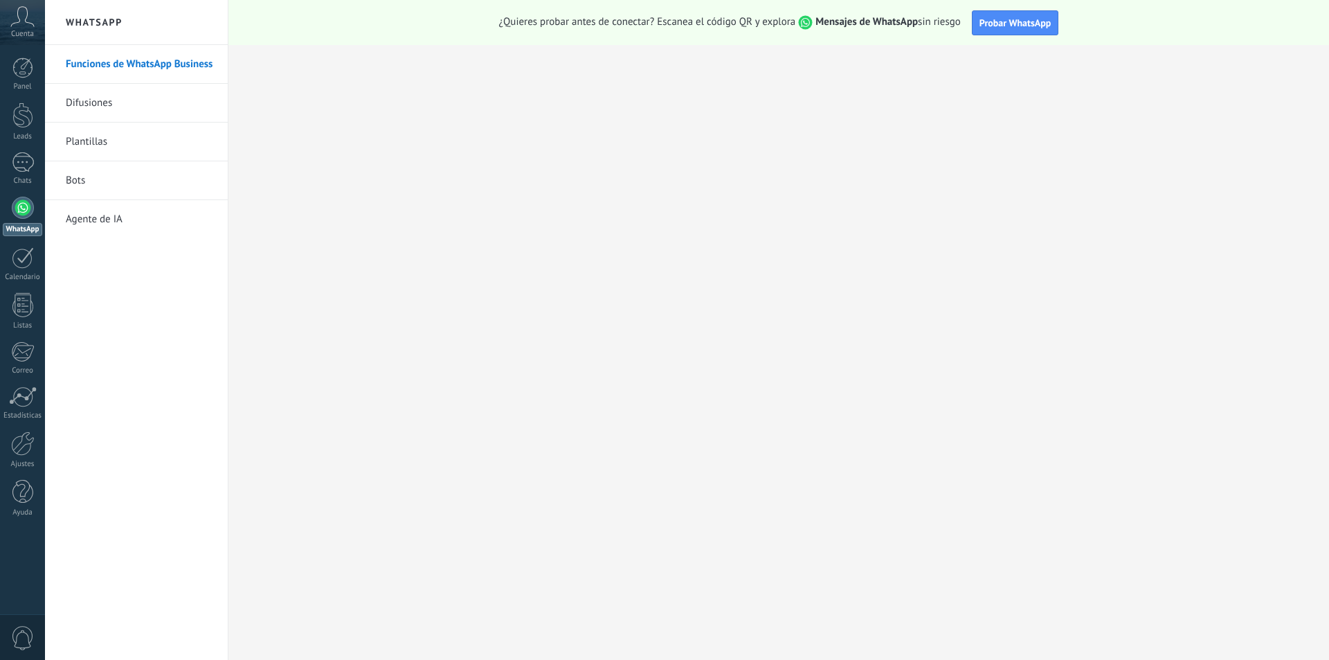
click at [1024, 8] on div "¿Quieres probar antes de conectar? Escanea el código QR y explora Mensajes de W…" at bounding box center [778, 22] width 1101 height 45
click at [1015, 20] on span "Probar WhatsApp" at bounding box center [1016, 23] width 72 height 12
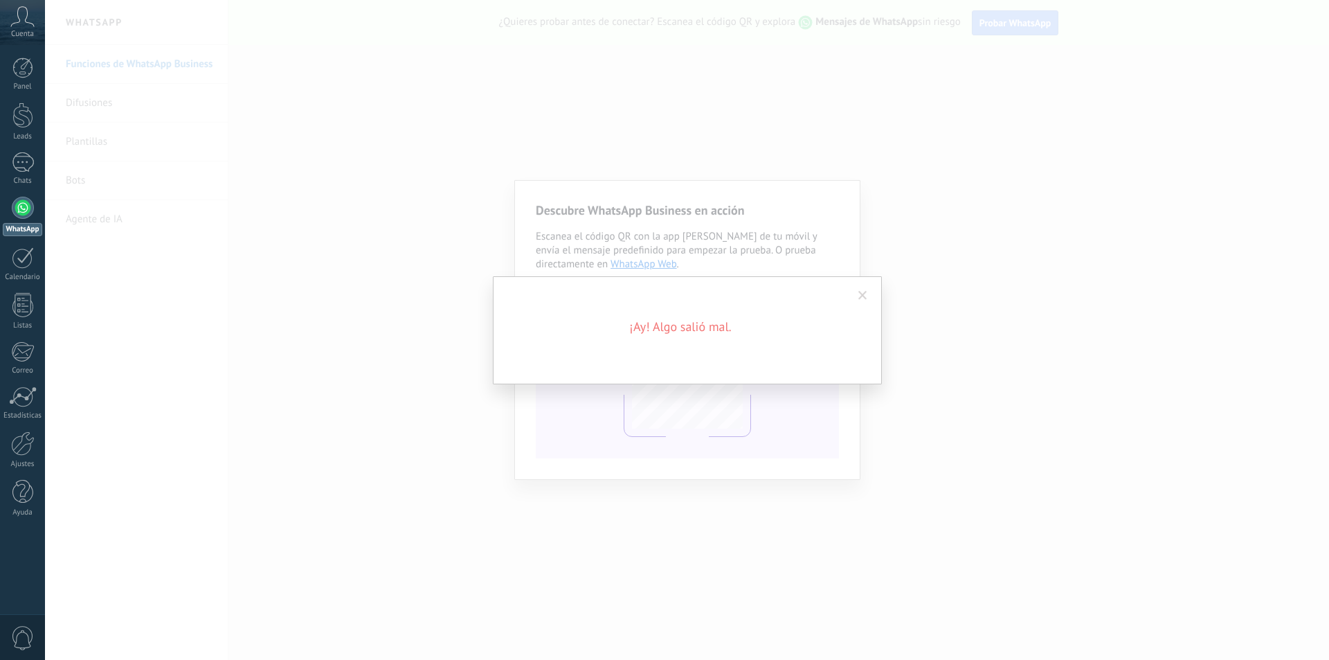
drag, startPoint x: 973, startPoint y: 156, endPoint x: 937, endPoint y: 28, distance: 132.2
click at [971, 154] on div "¡Ay! Algo salió mal." at bounding box center [687, 330] width 1284 height 660
